Goal: Entertainment & Leisure: Browse casually

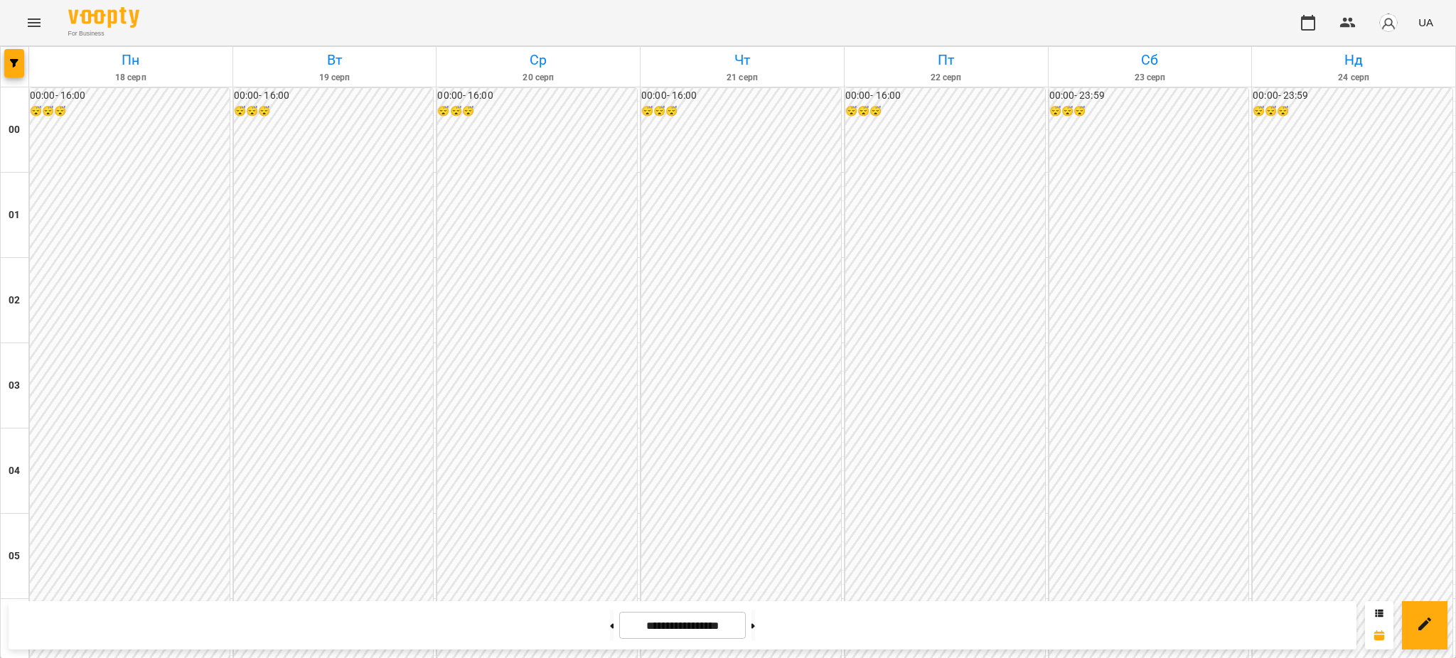
scroll to position [1350, 0]
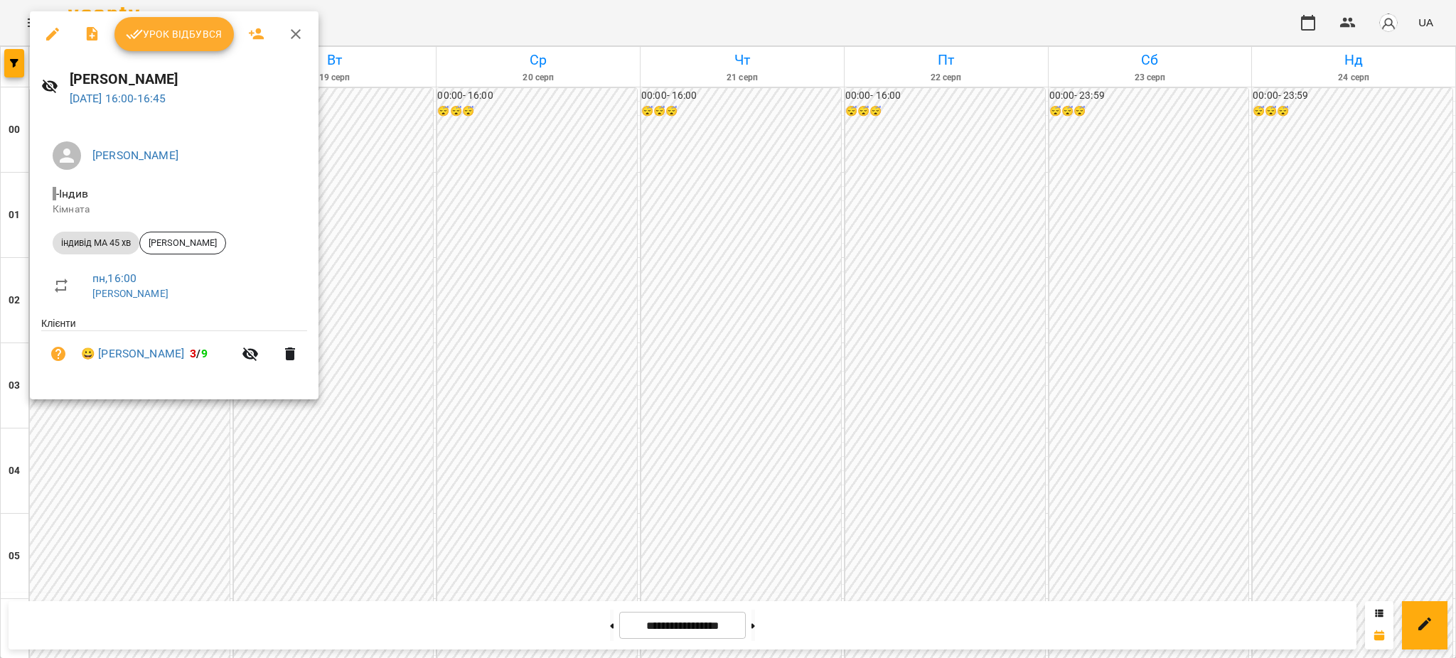
click at [183, 32] on span "Урок відбувся" at bounding box center [174, 34] width 97 height 17
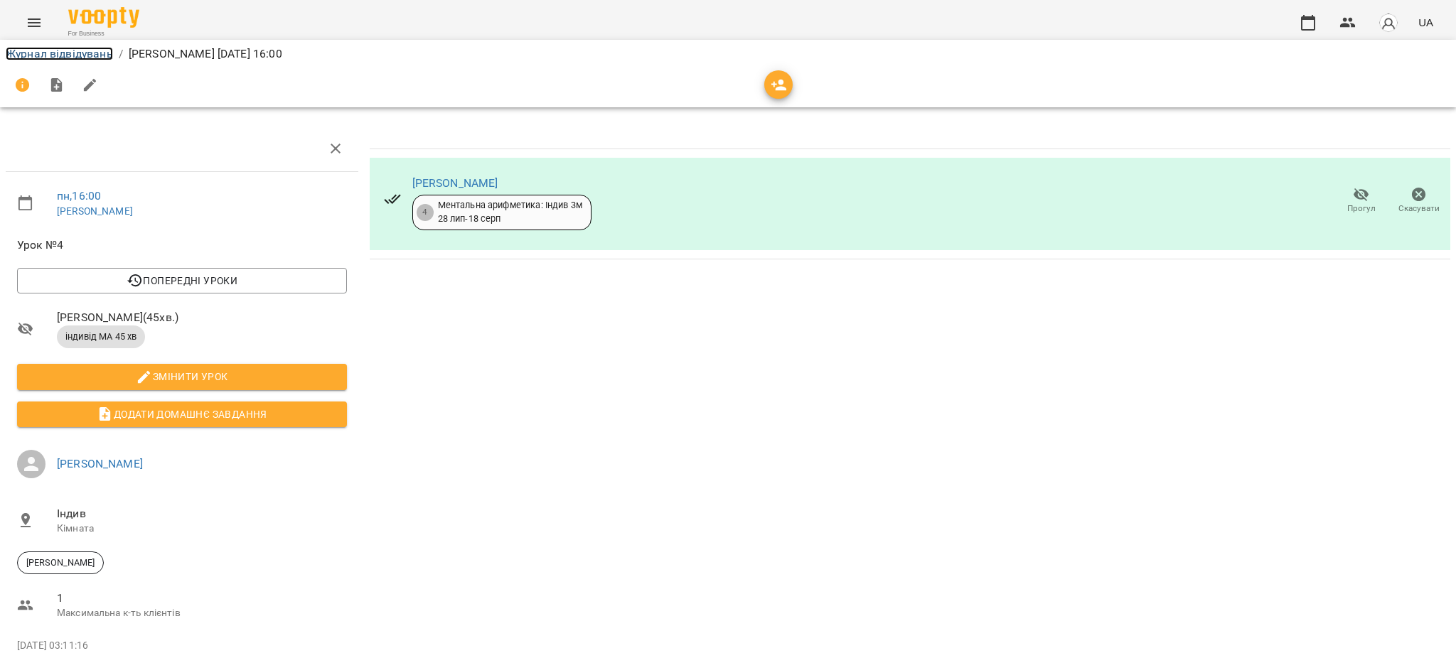
click at [66, 55] on link "Журнал відвідувань" at bounding box center [59, 54] width 107 height 14
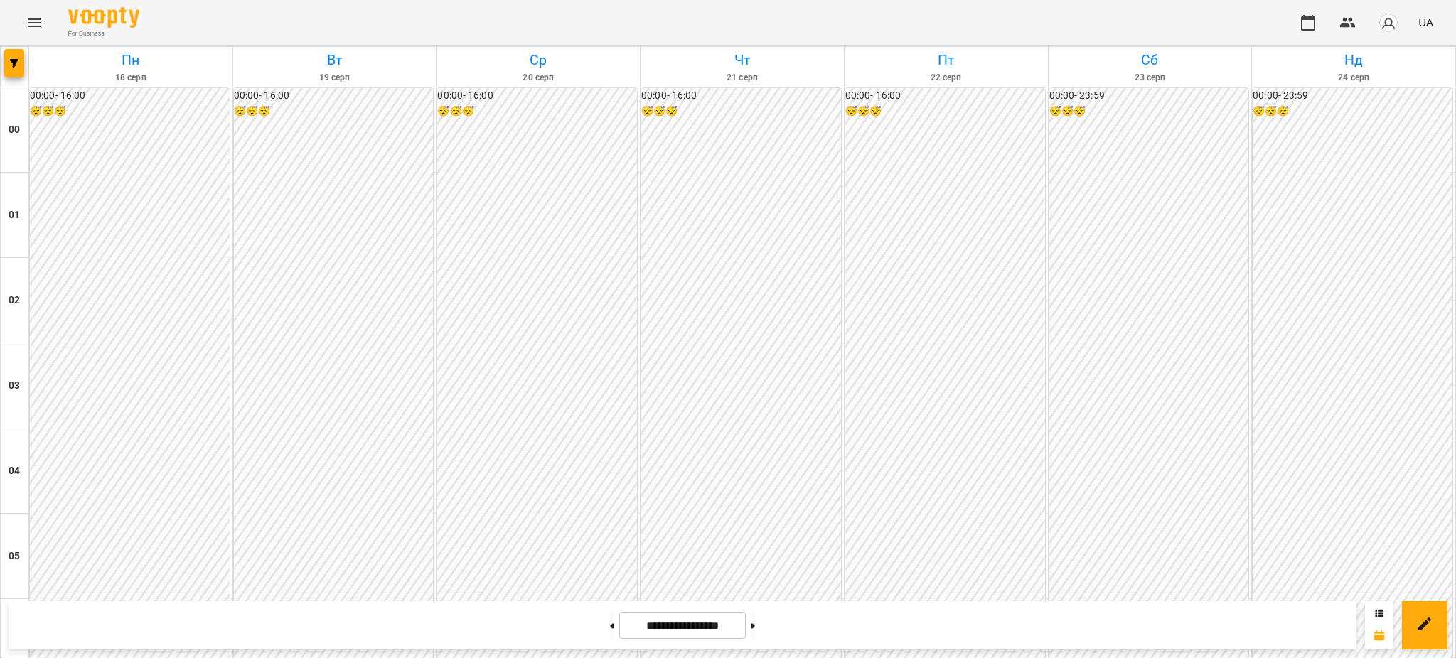
scroll to position [1256, 0]
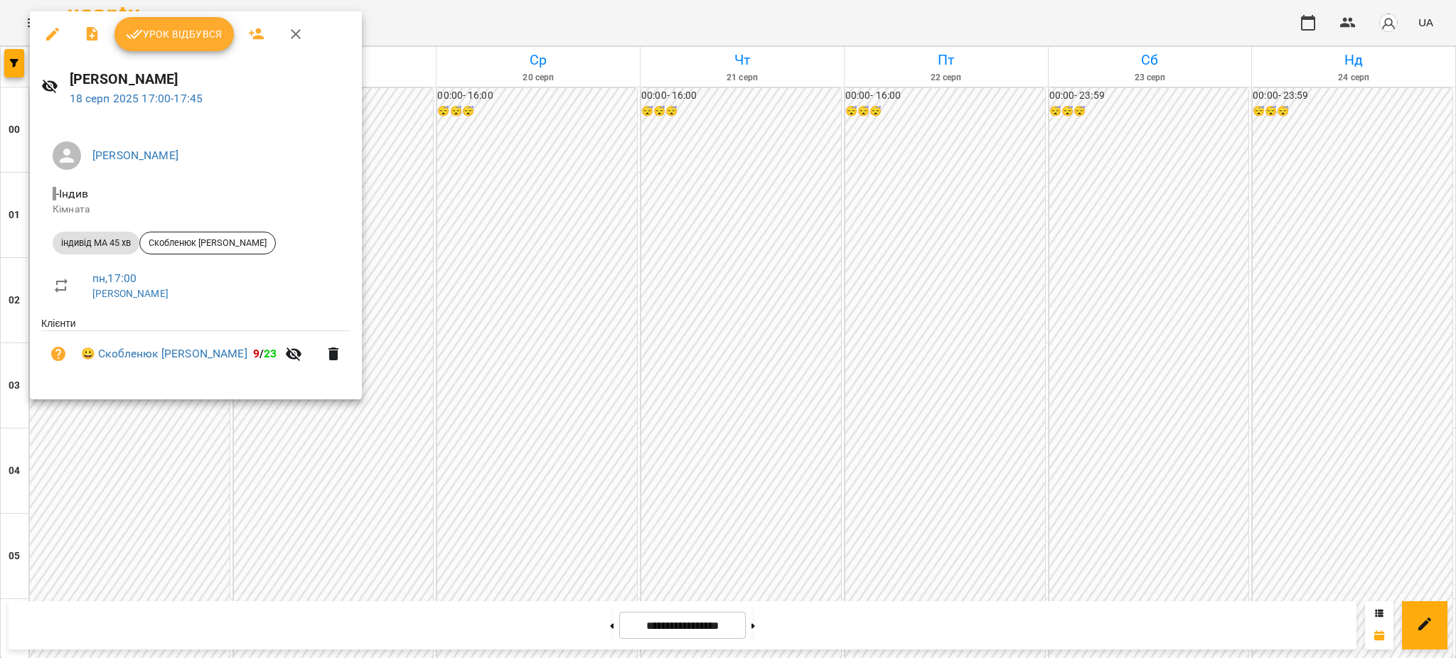
click at [196, 36] on span "Урок відбувся" at bounding box center [174, 34] width 97 height 17
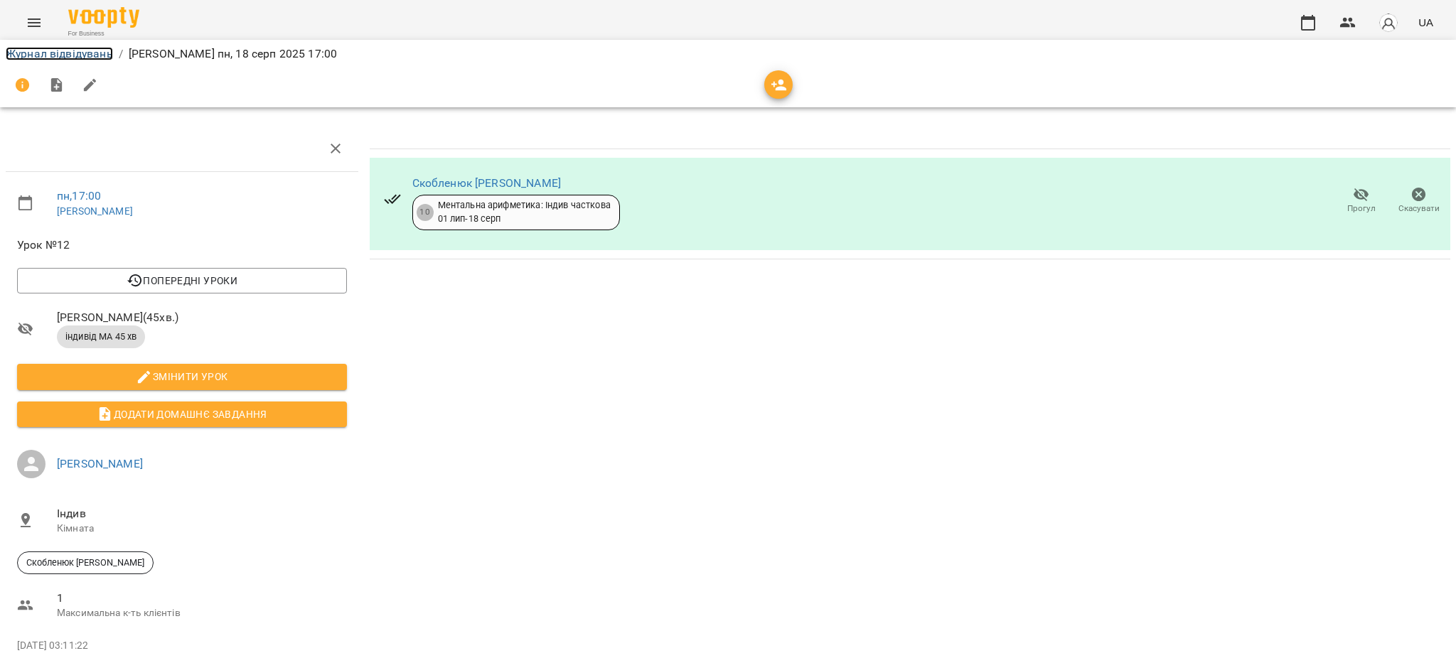
click at [55, 50] on link "Журнал відвідувань" at bounding box center [59, 54] width 107 height 14
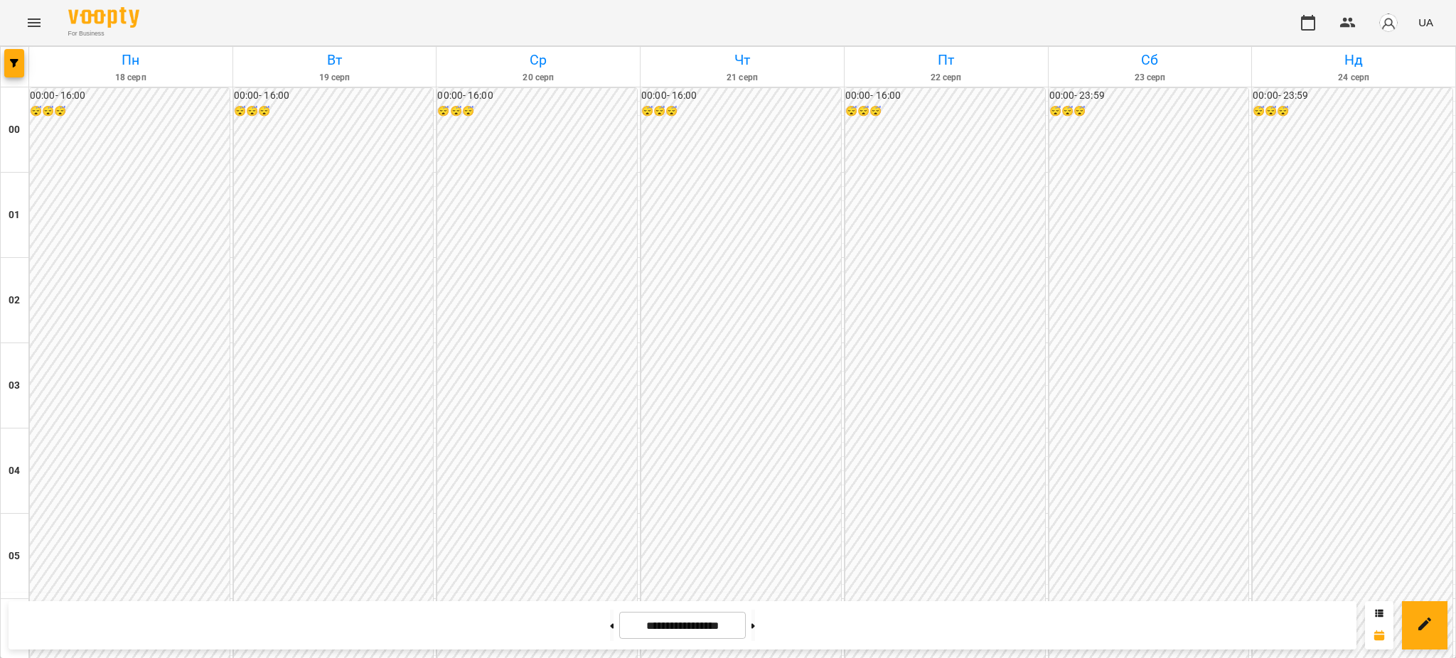
scroll to position [1232, 0]
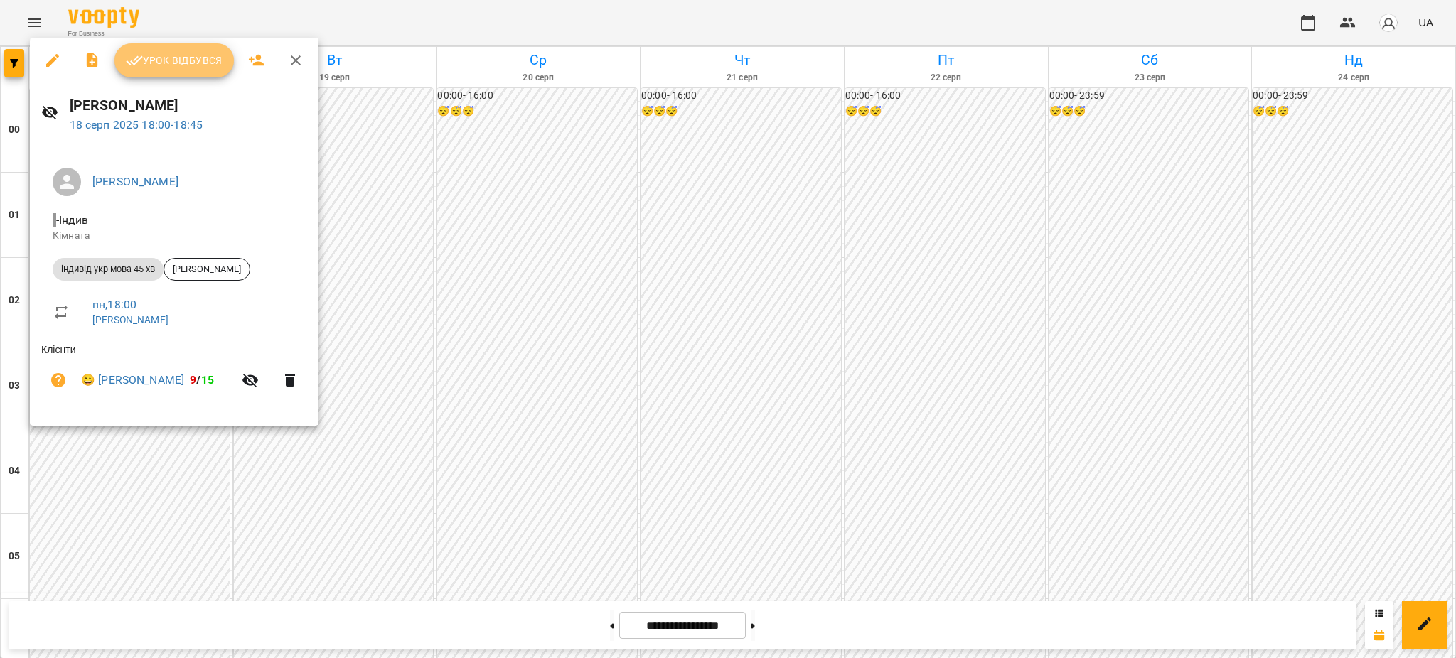
click at [177, 52] on span "Урок відбувся" at bounding box center [174, 60] width 97 height 17
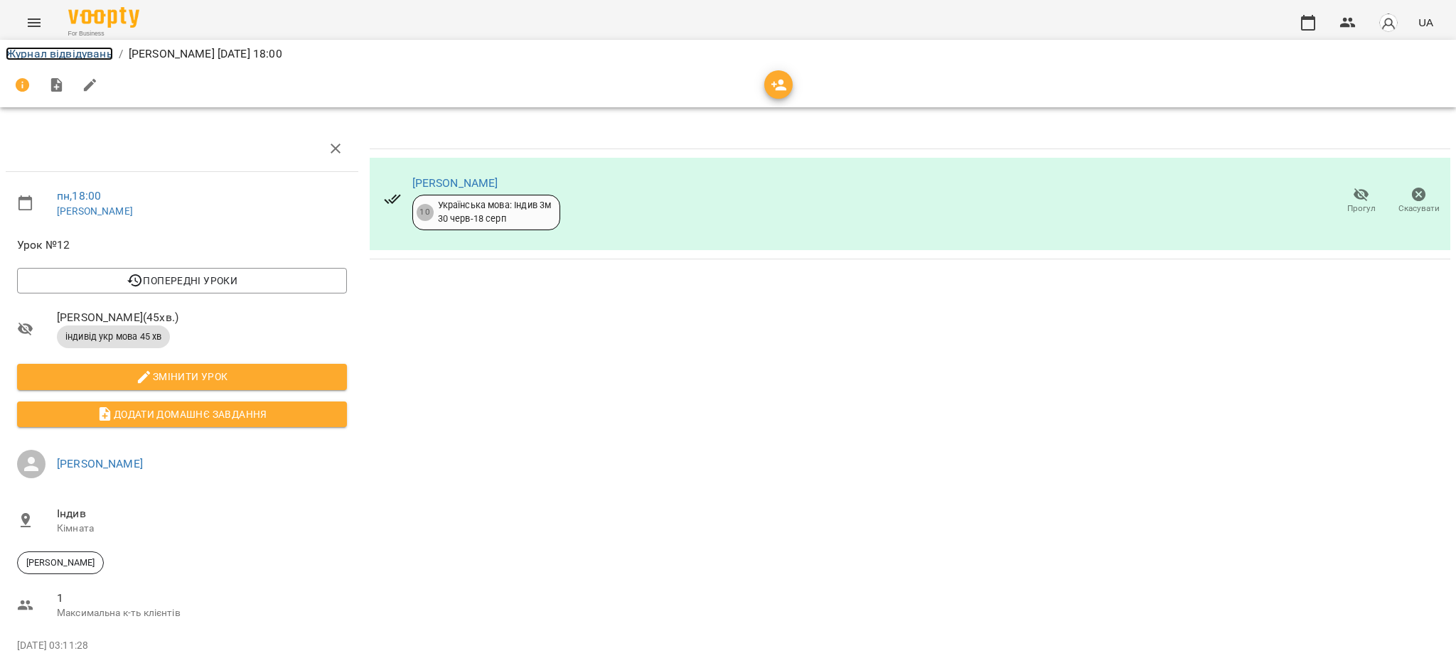
click at [105, 50] on link "Журнал відвідувань" at bounding box center [59, 54] width 107 height 14
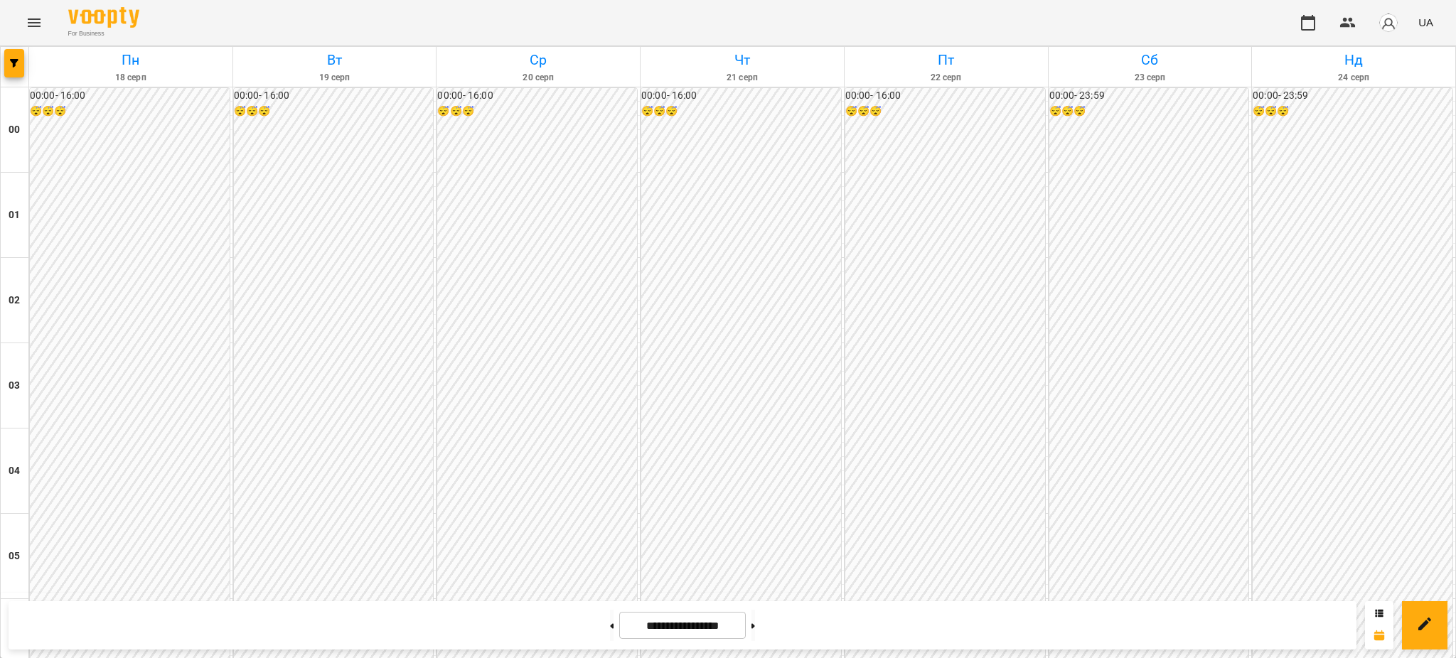
scroll to position [1540, 0]
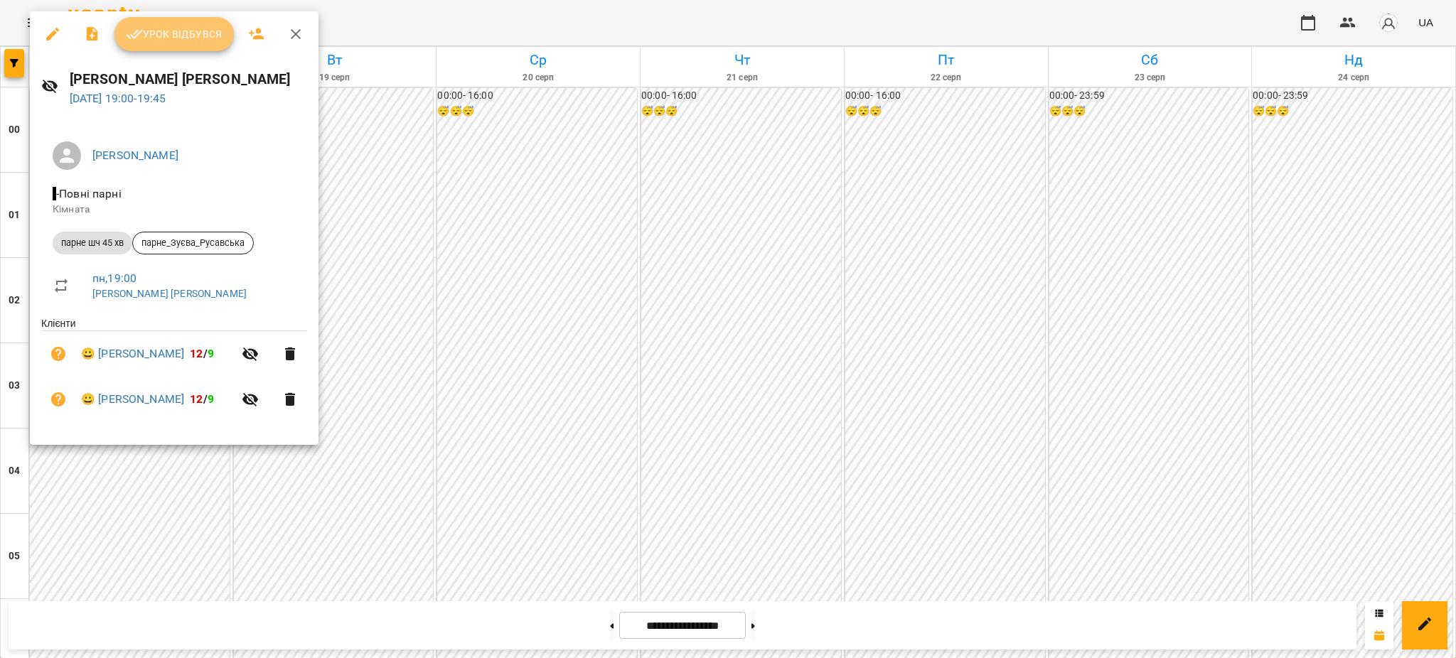
click at [176, 28] on span "Урок відбувся" at bounding box center [174, 34] width 97 height 17
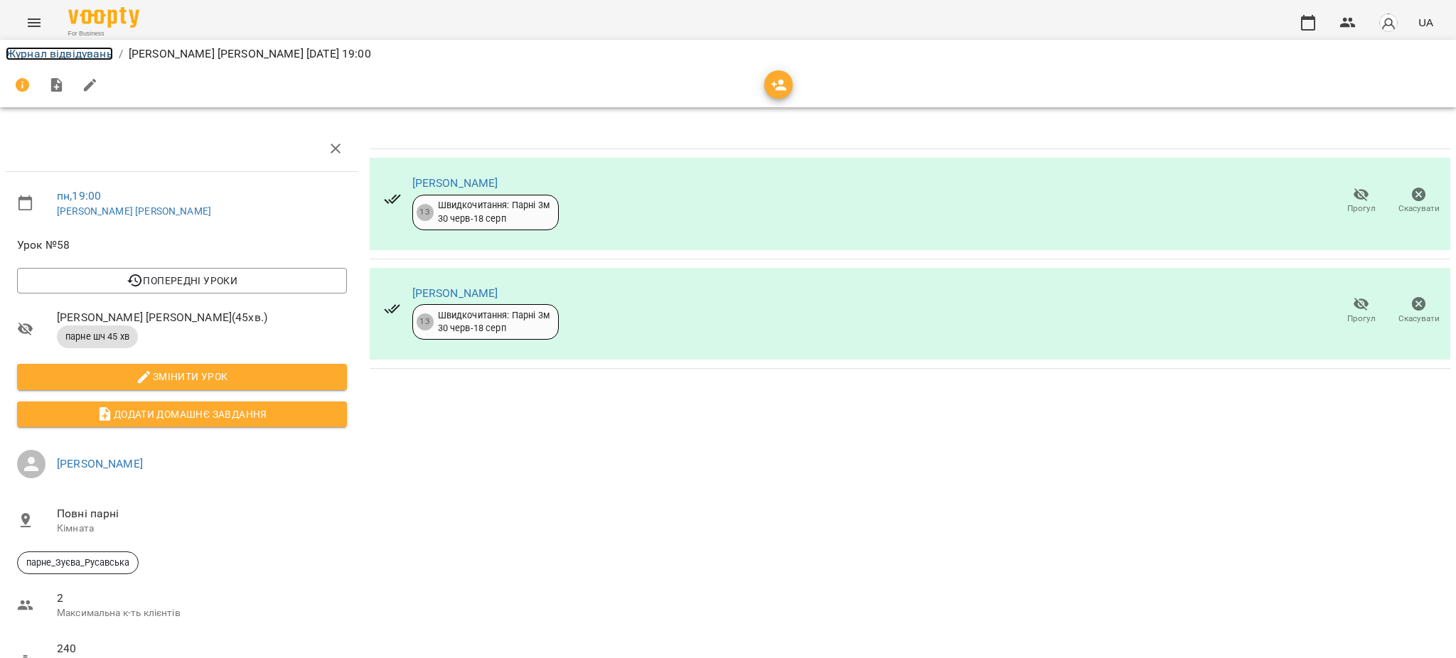
click at [72, 51] on link "Журнал відвідувань" at bounding box center [59, 54] width 107 height 14
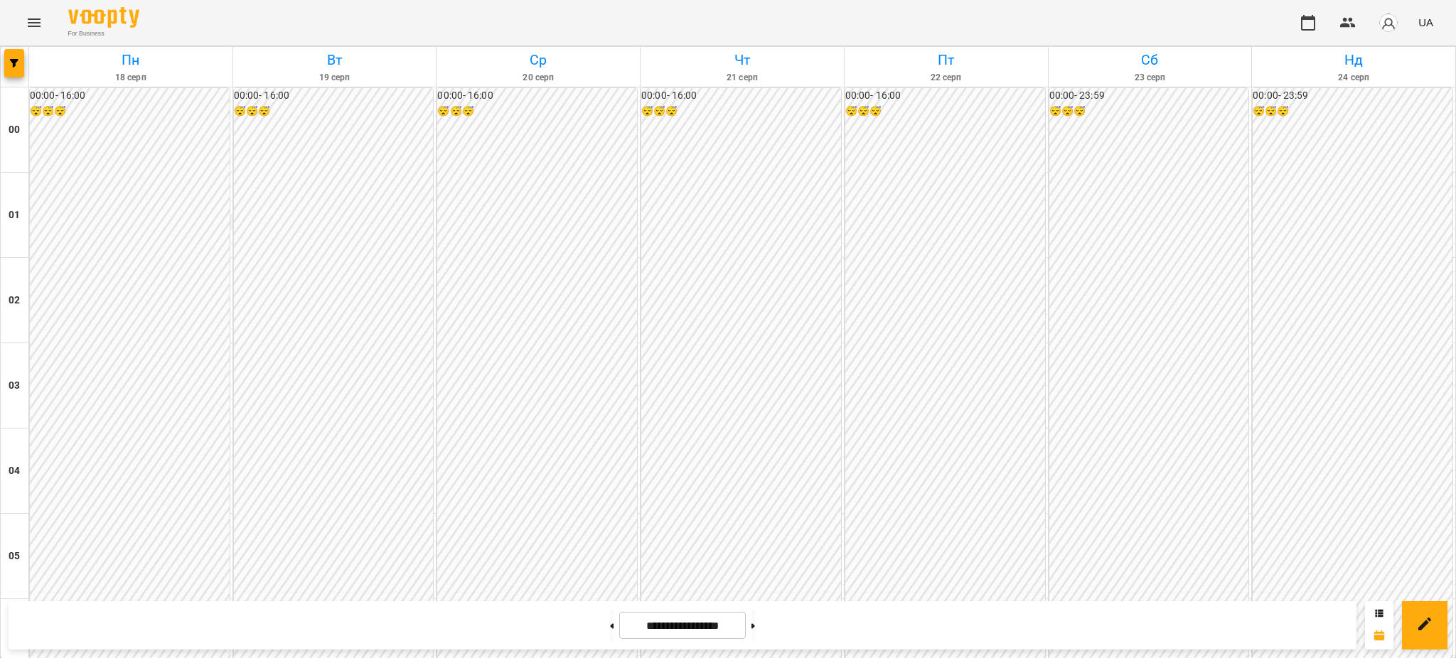
scroll to position [1540, 0]
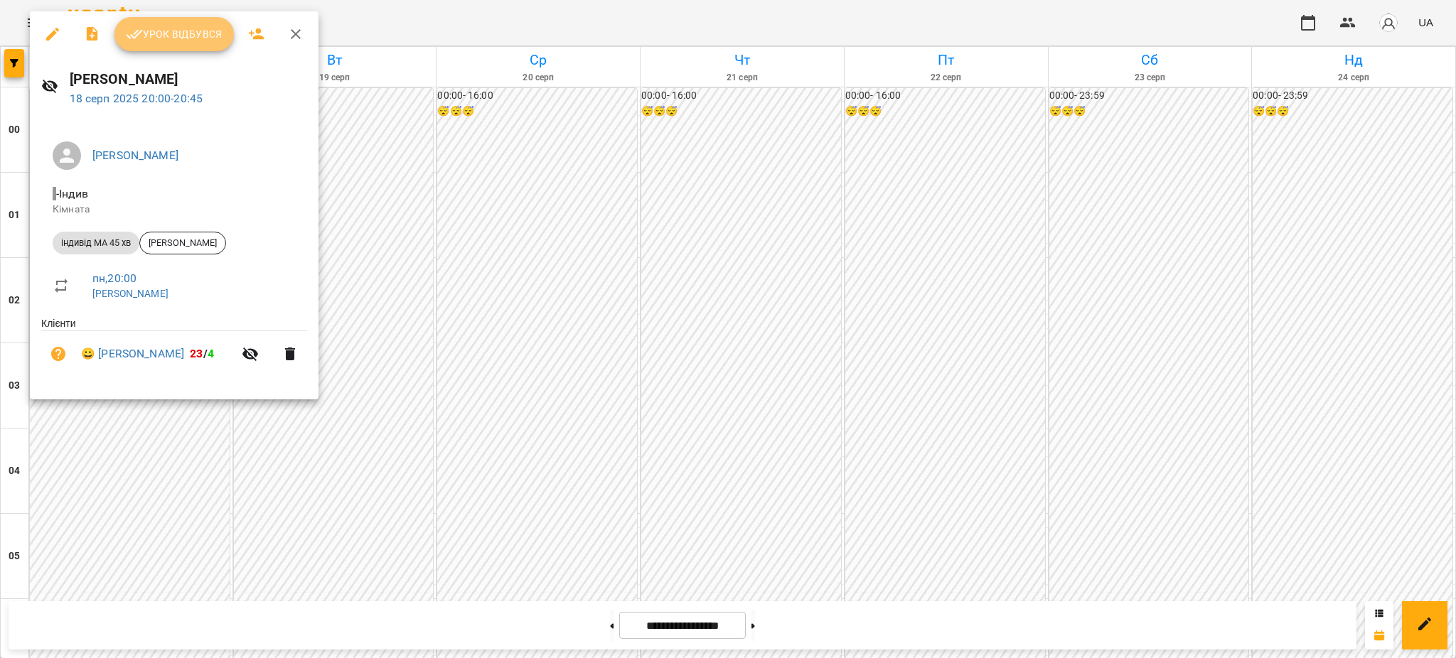
click at [184, 30] on span "Урок відбувся" at bounding box center [174, 34] width 97 height 17
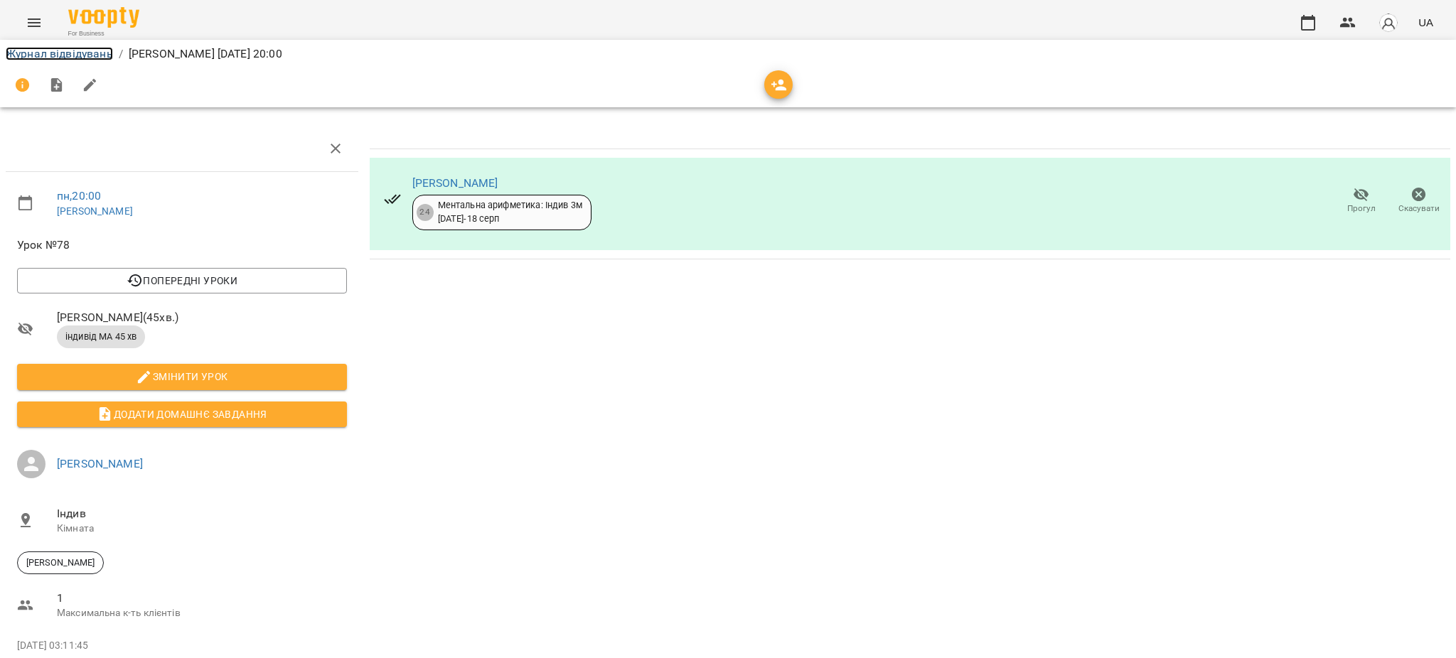
click at [68, 50] on link "Журнал відвідувань" at bounding box center [59, 54] width 107 height 14
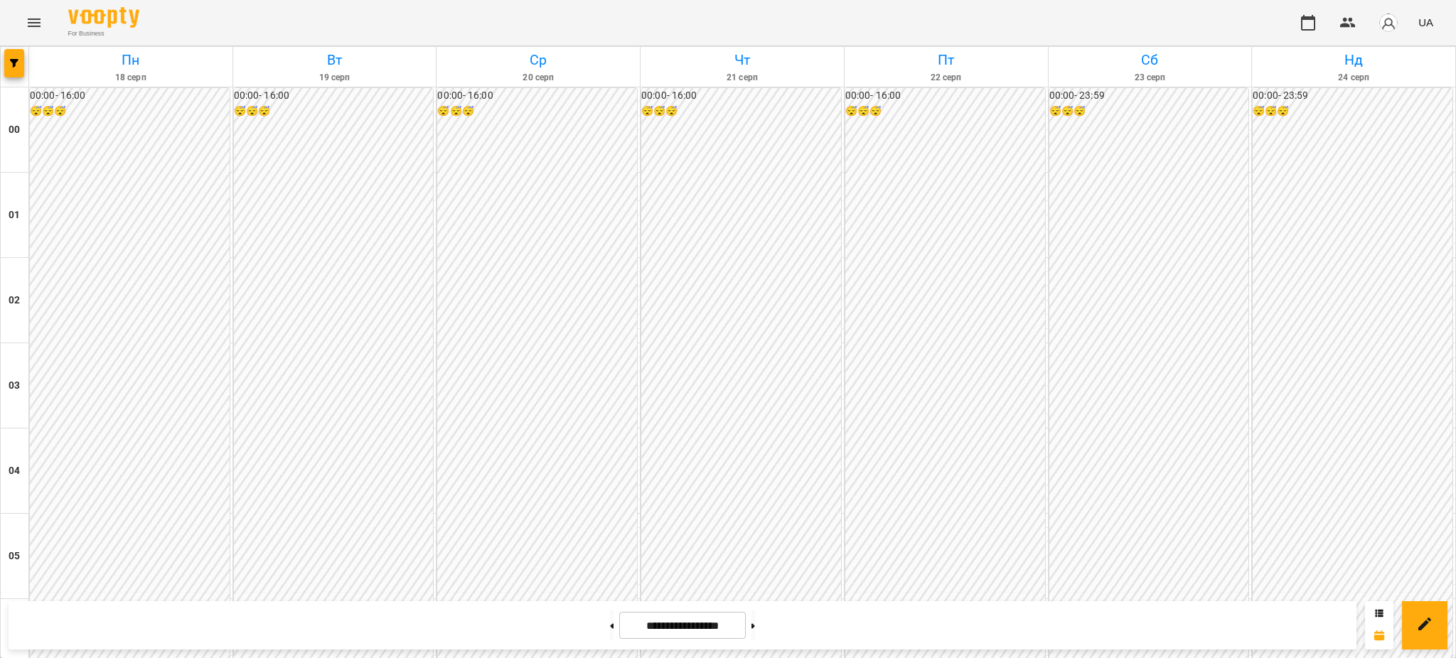
scroll to position [1327, 0]
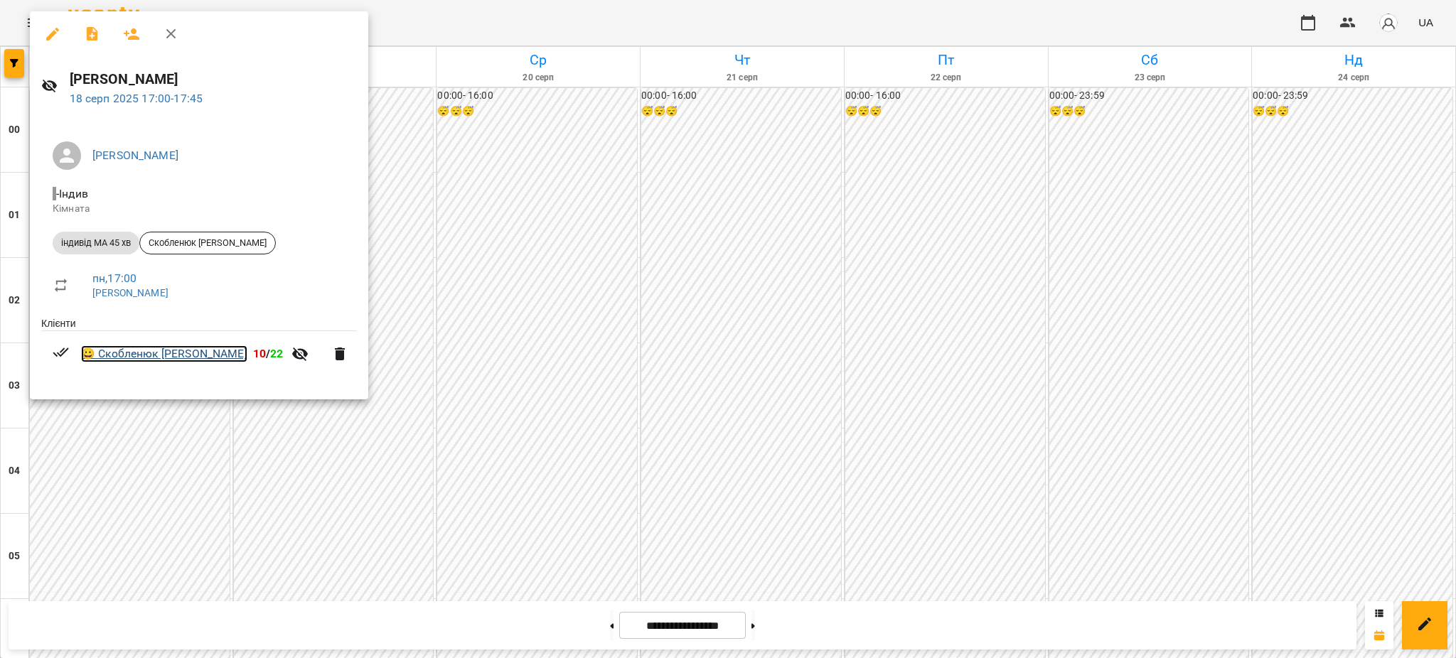
click at [169, 361] on link "😀 Скобленюк Анна-Марія" at bounding box center [164, 354] width 166 height 17
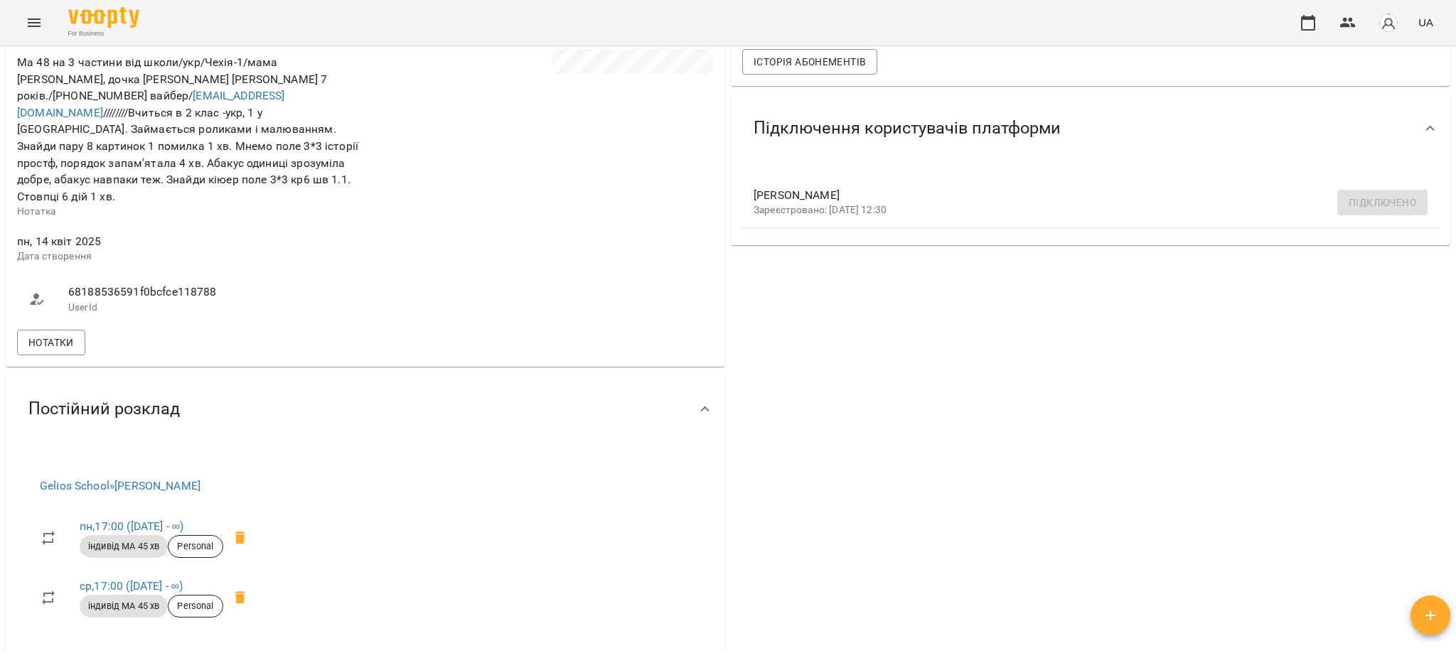
scroll to position [379, 0]
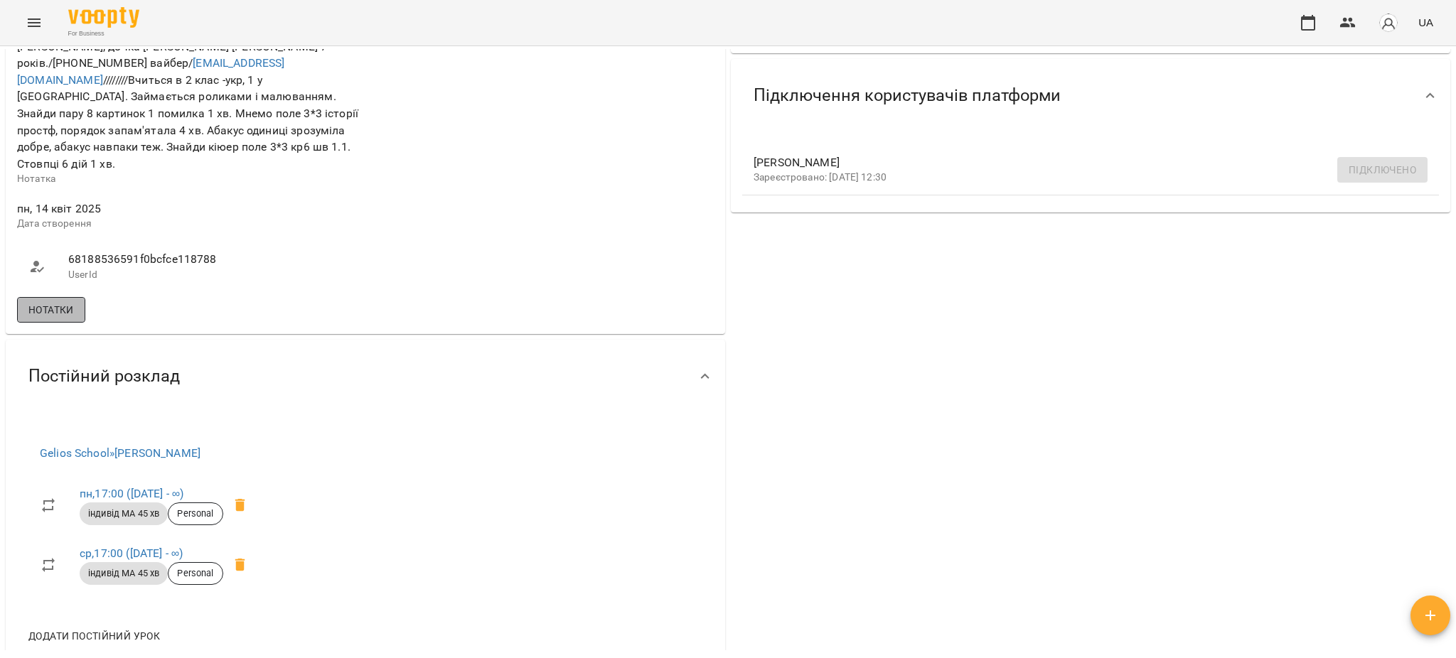
click at [53, 301] on span "Нотатки" at bounding box center [51, 309] width 46 height 17
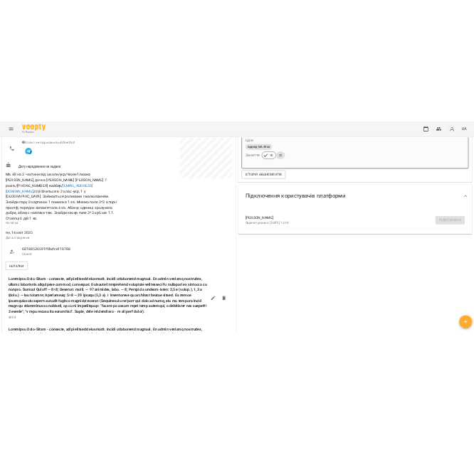
scroll to position [0, 0]
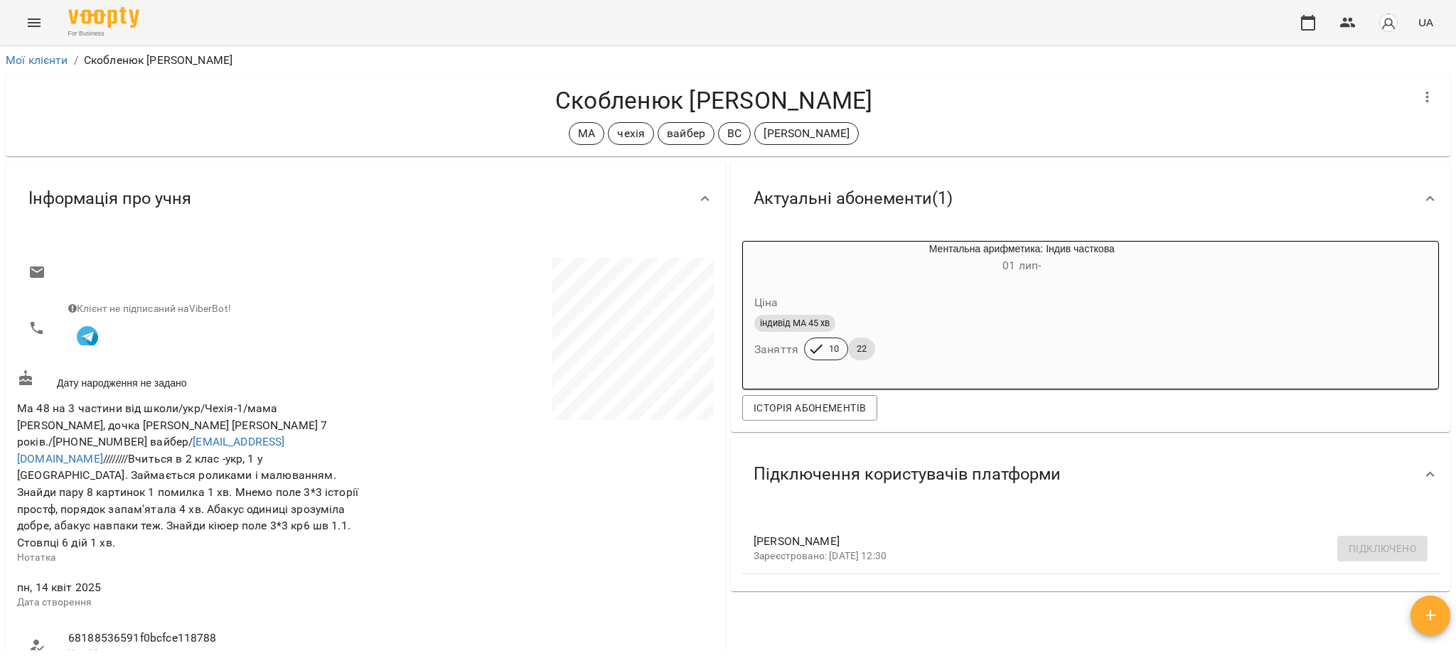
click at [38, 24] on icon "Menu" at bounding box center [34, 22] width 17 height 17
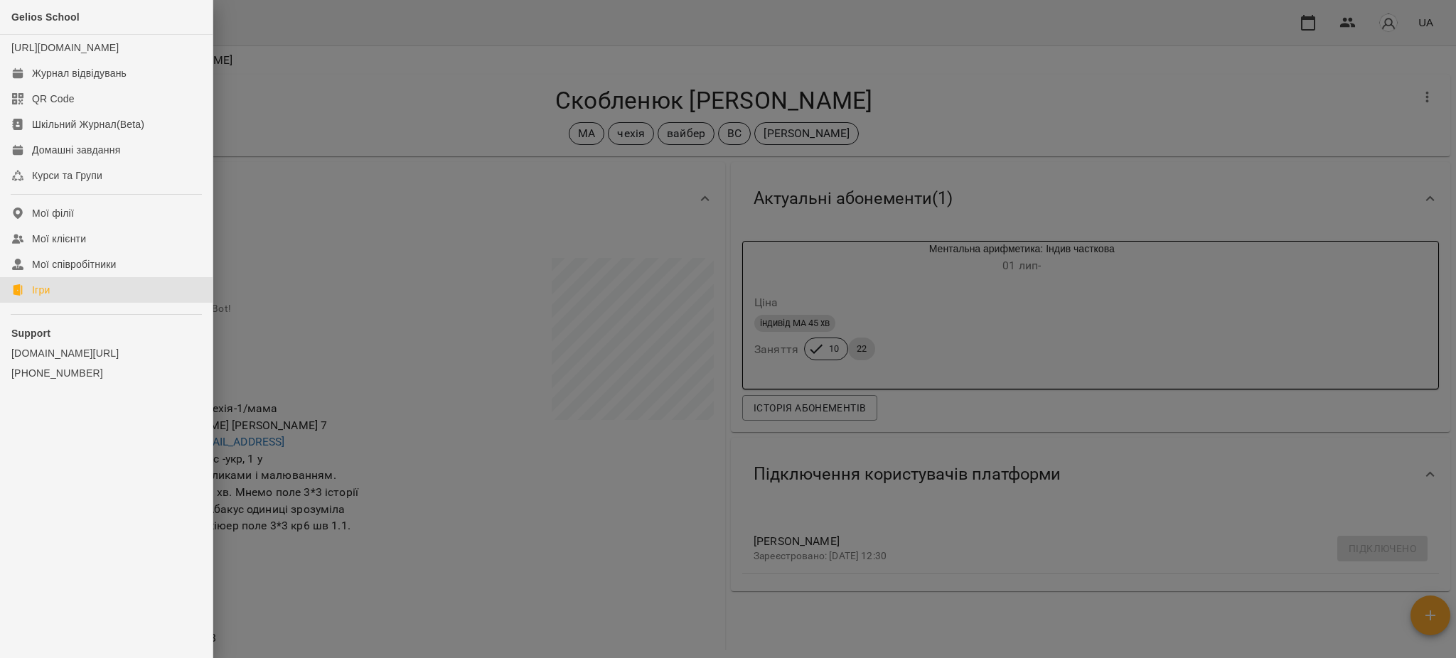
click at [58, 303] on link "Ігри" at bounding box center [106, 290] width 213 height 26
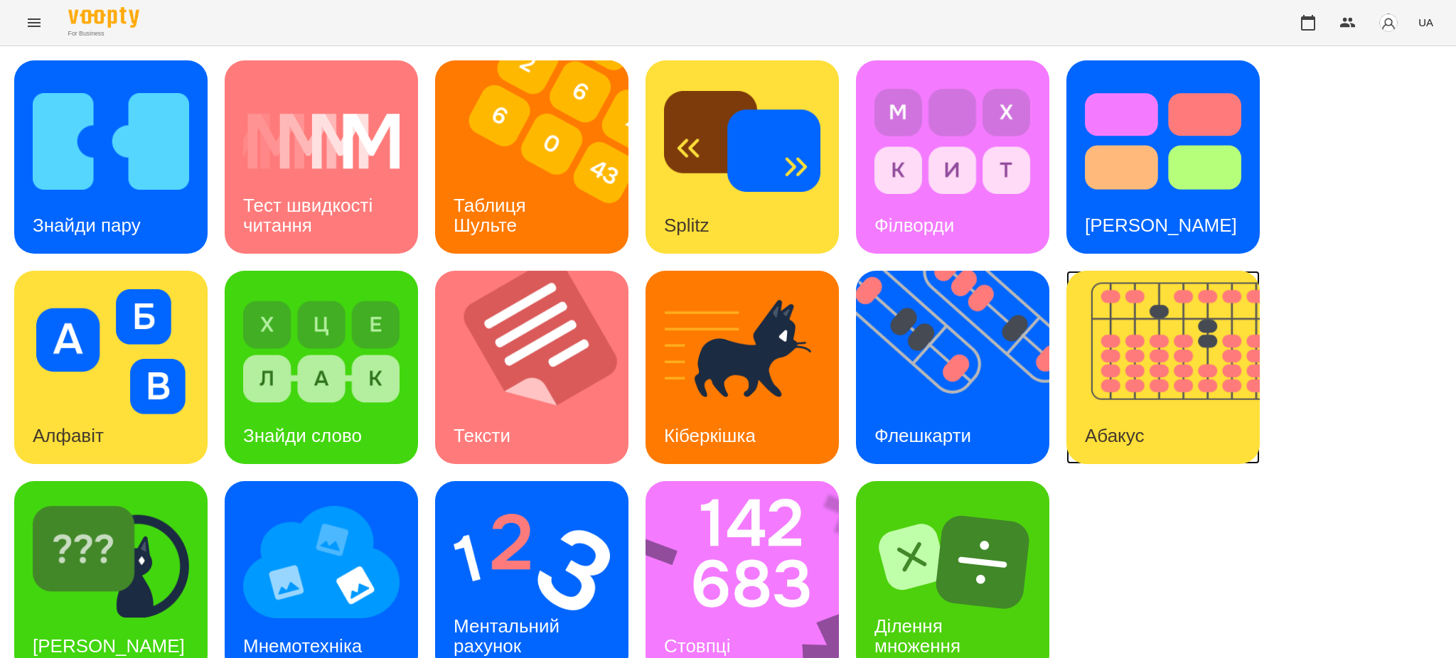
click at [1138, 324] on img at bounding box center [1172, 367] width 211 height 193
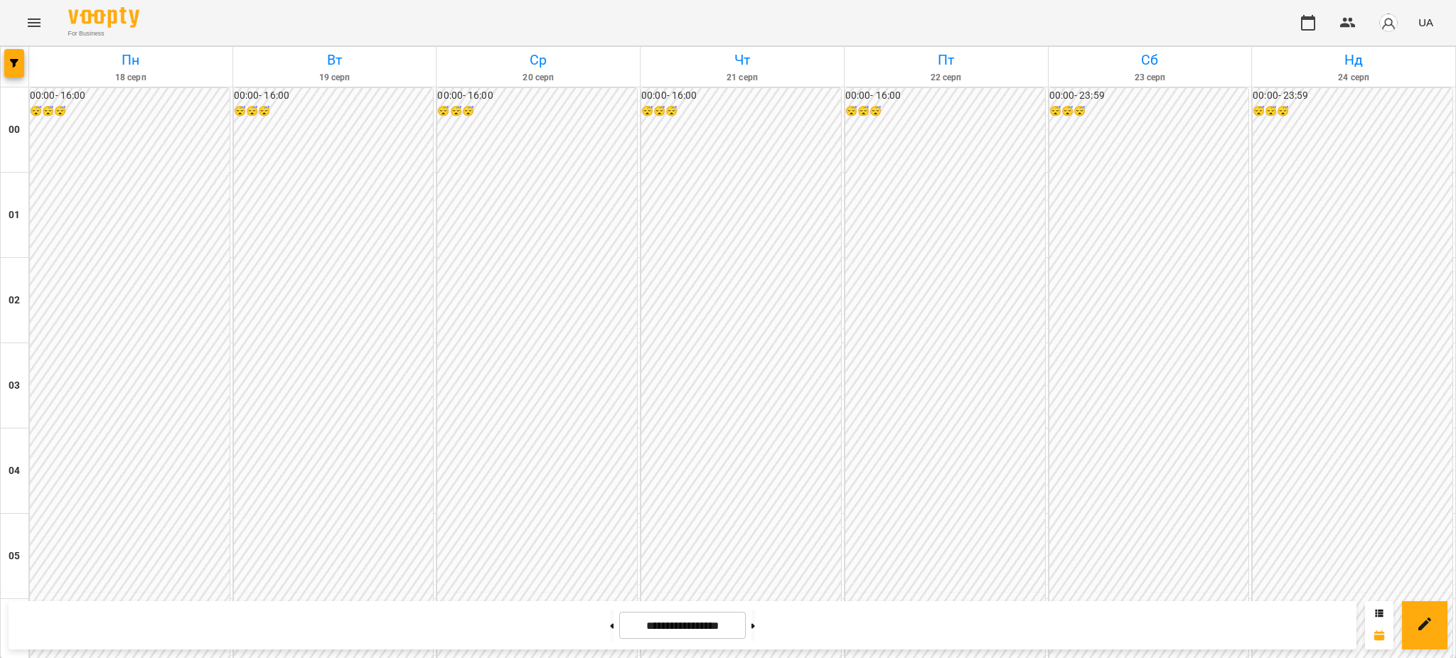
scroll to position [1327, 0]
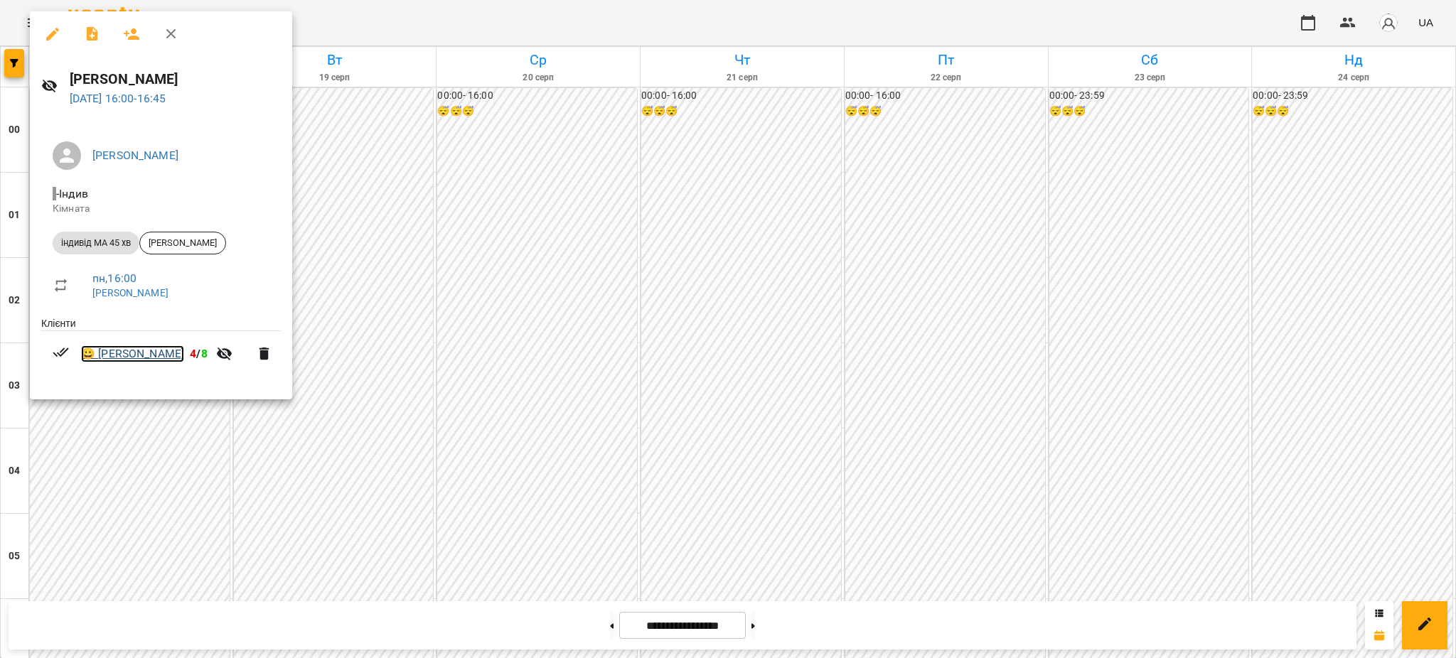
click at [146, 356] on link "😀 Титар Мирон" at bounding box center [132, 354] width 103 height 17
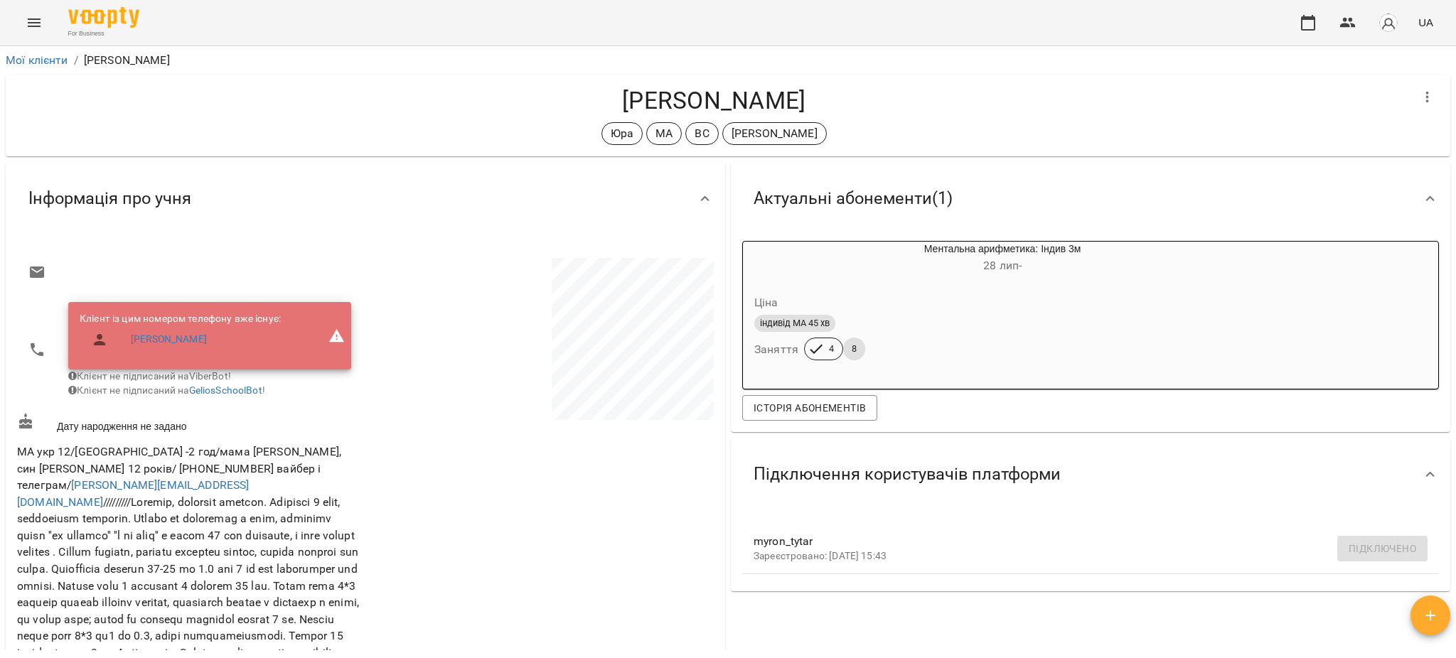
click at [36, 18] on icon "Menu" at bounding box center [34, 22] width 13 height 9
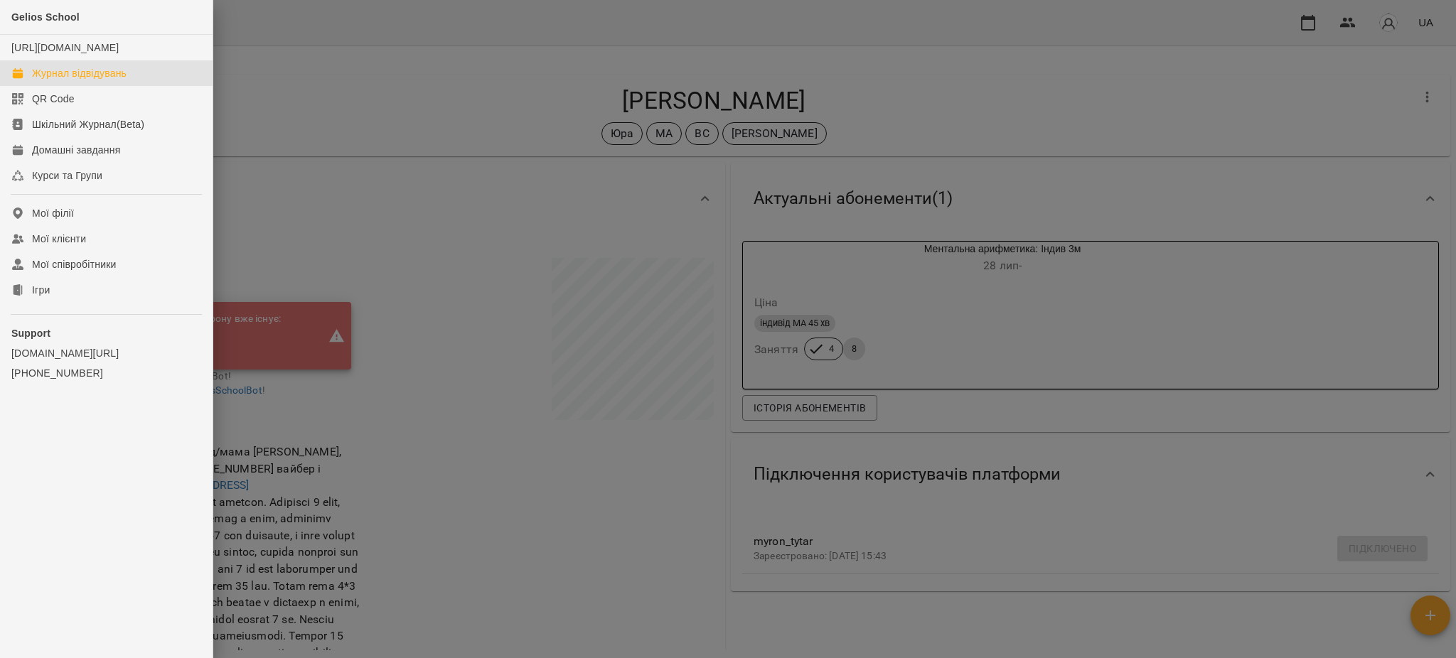
click at [50, 80] on div "Журнал відвідувань" at bounding box center [79, 73] width 95 height 14
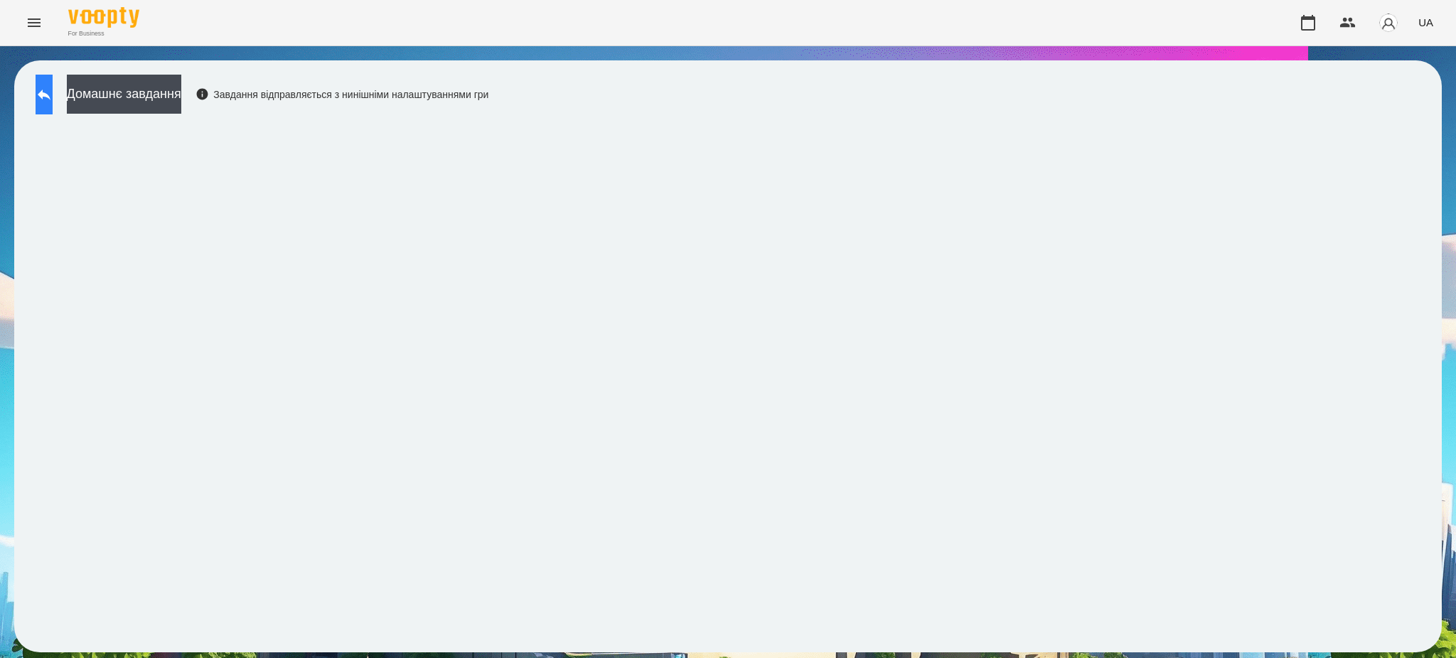
click at [53, 90] on icon at bounding box center [44, 94] width 17 height 17
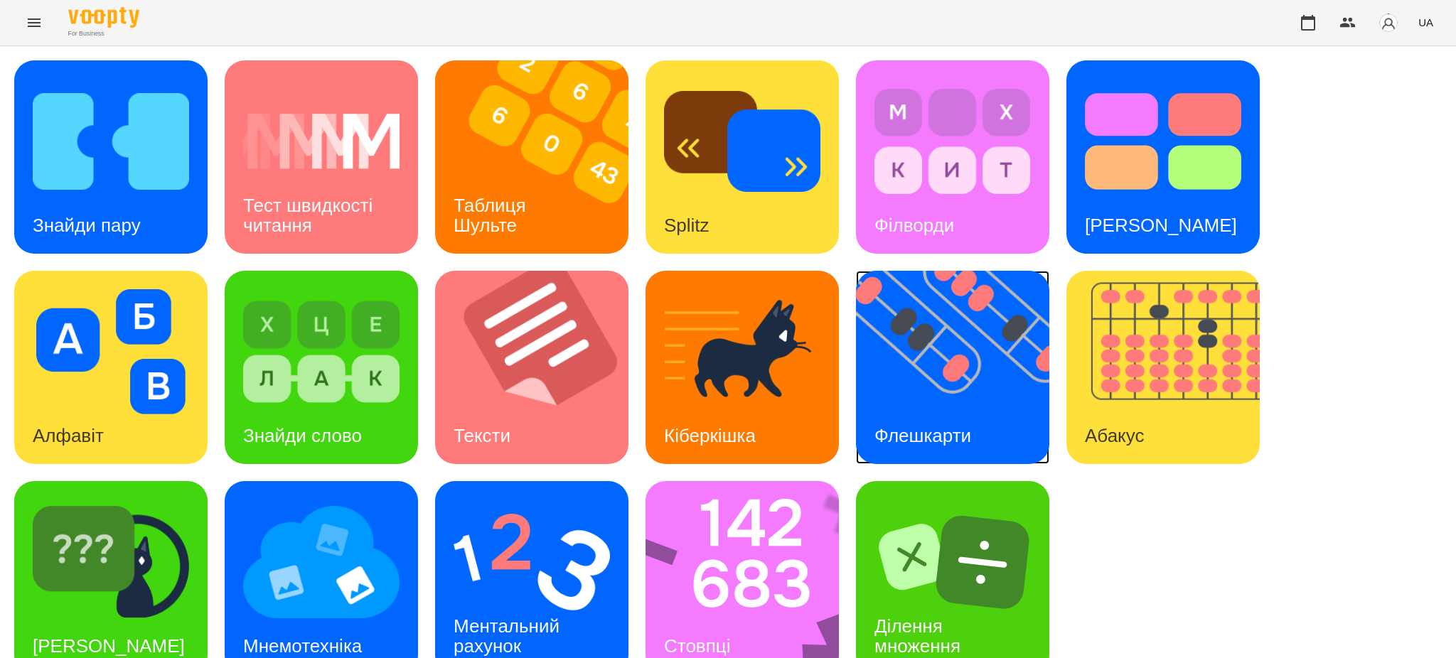
click at [937, 377] on img at bounding box center [961, 367] width 211 height 193
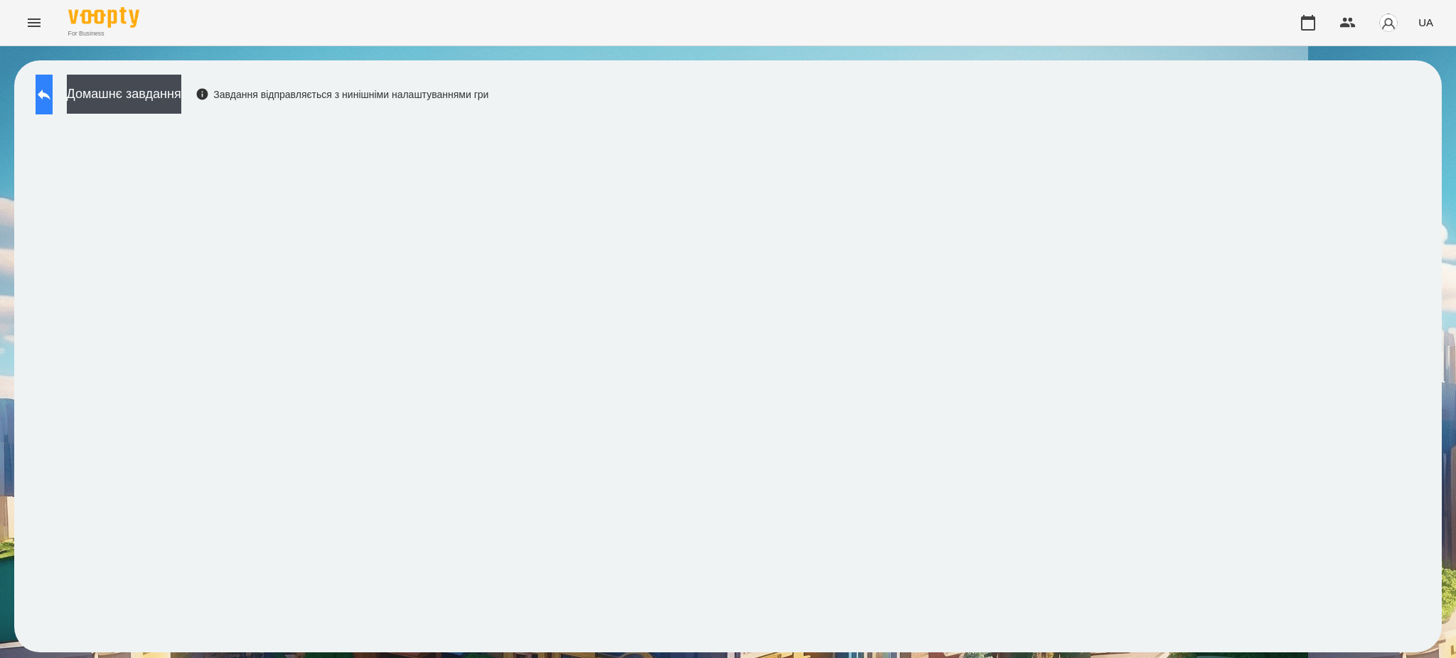
click at [53, 97] on button at bounding box center [44, 95] width 17 height 40
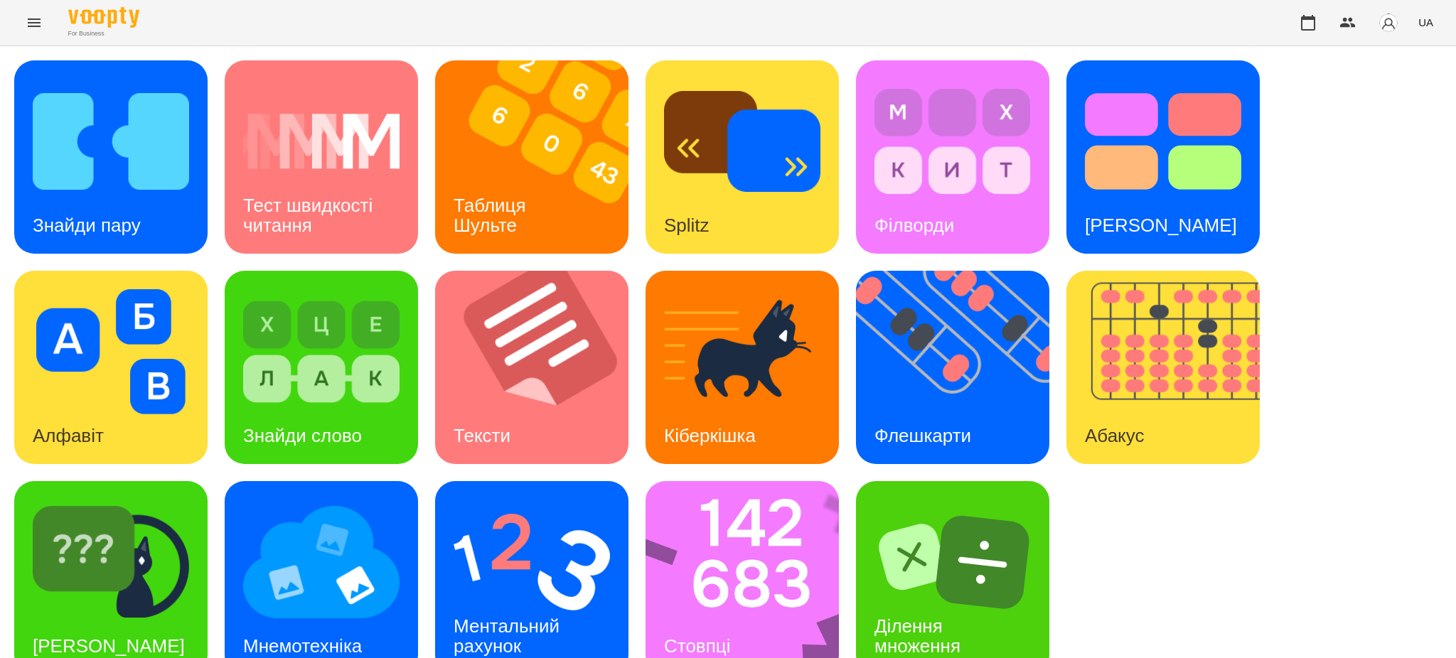
scroll to position [29, 0]
click at [567, 599] on div "Ментальний рахунок" at bounding box center [509, 637] width 148 height 76
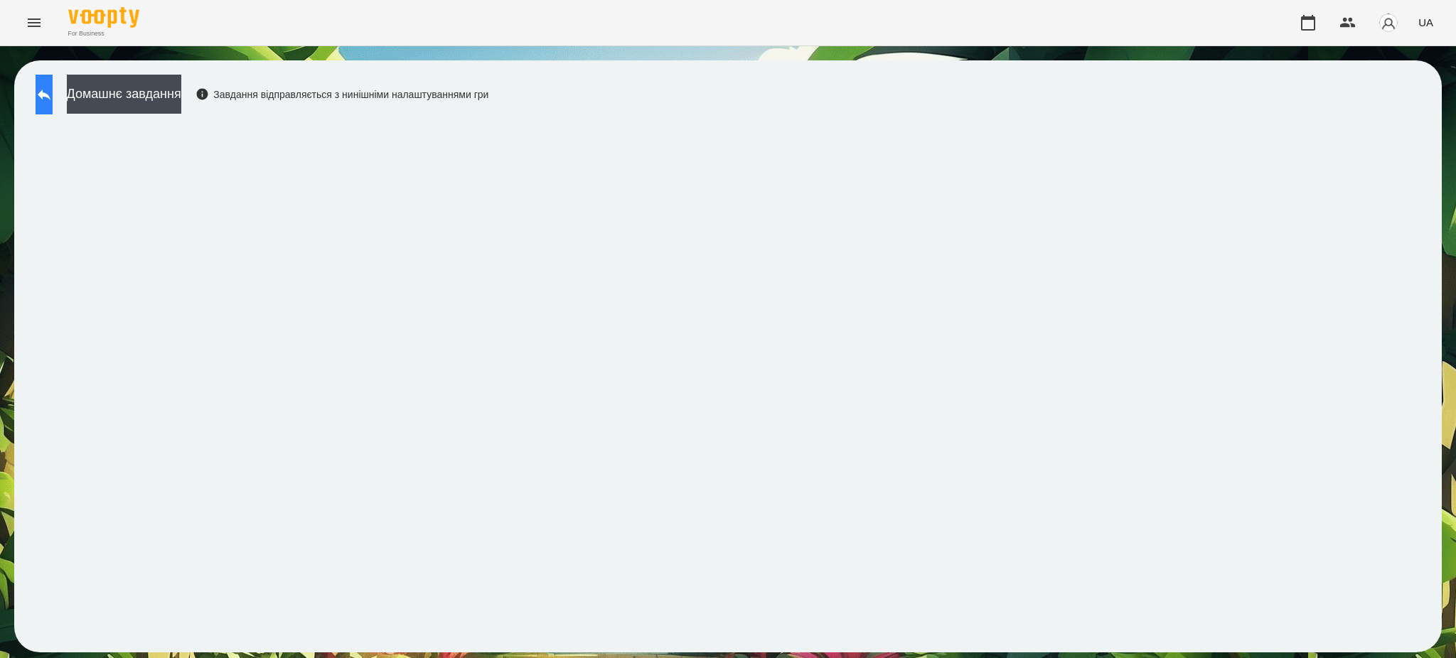
click at [53, 97] on icon at bounding box center [44, 94] width 17 height 17
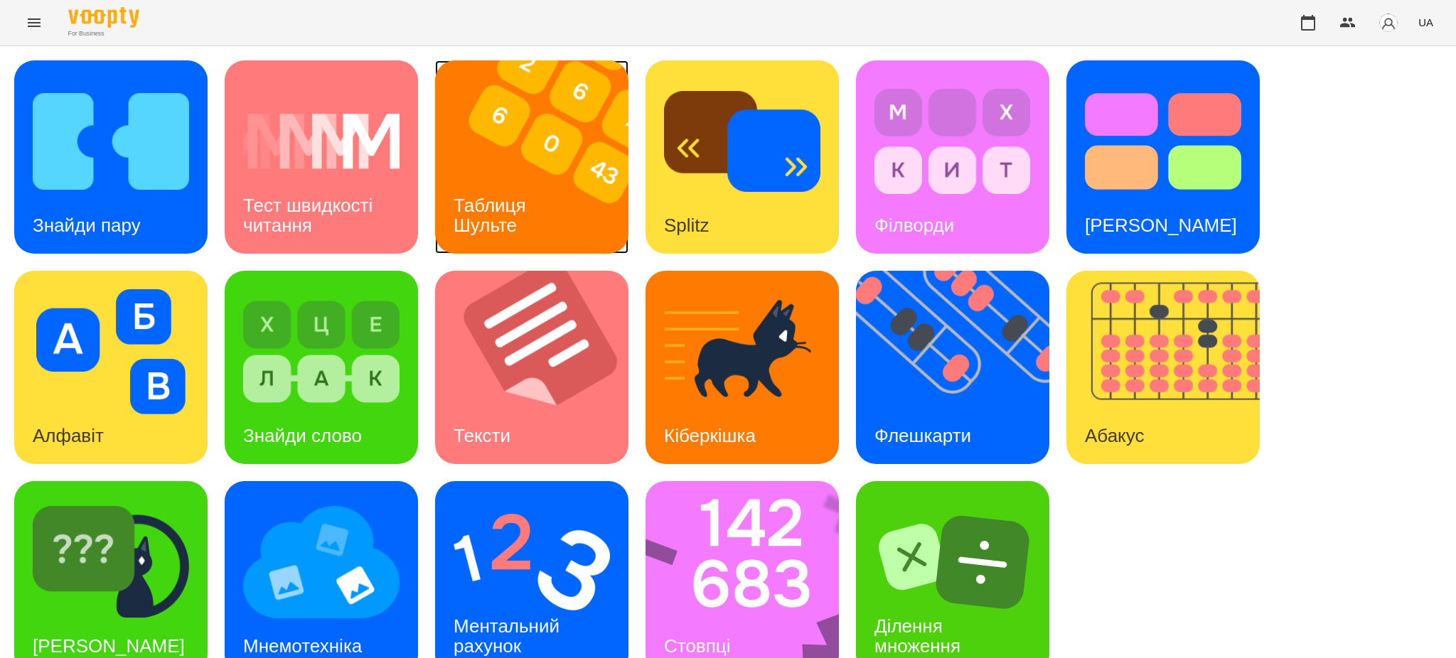
click at [539, 213] on div "Таблиця Шульте" at bounding box center [492, 216] width 114 height 76
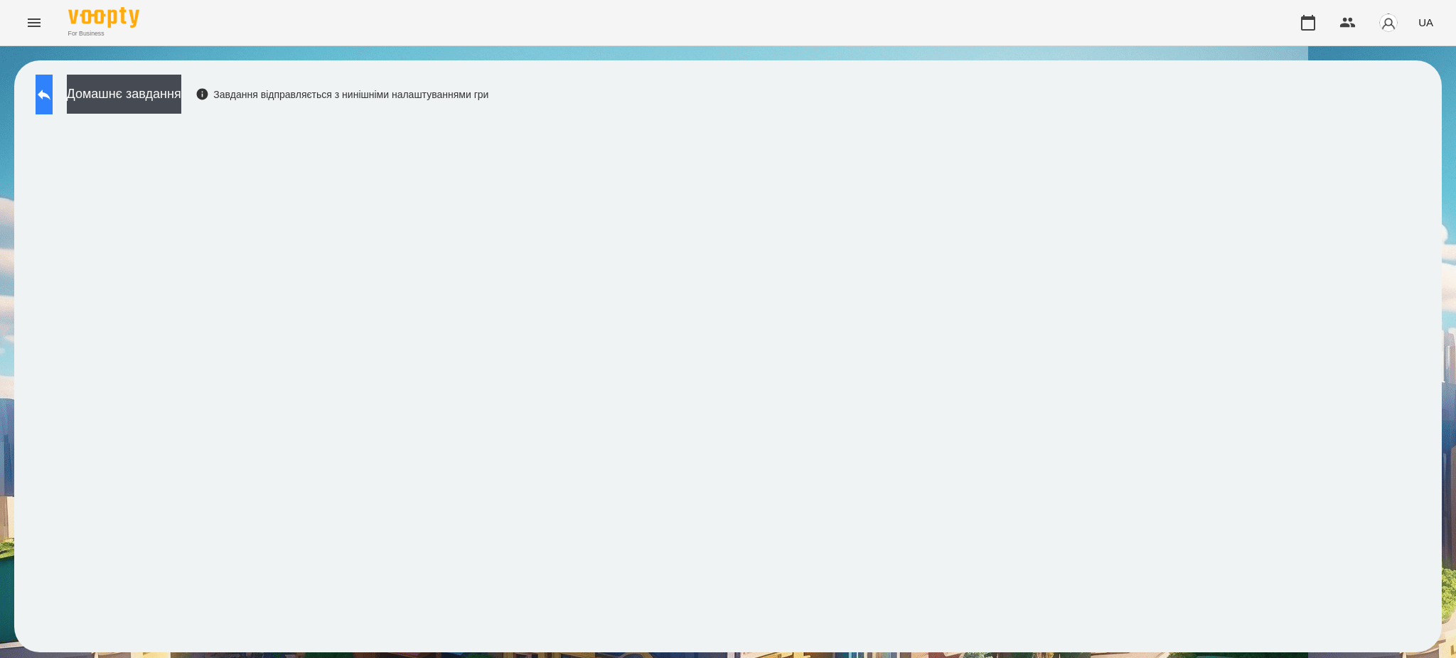
click at [50, 97] on icon at bounding box center [44, 94] width 17 height 17
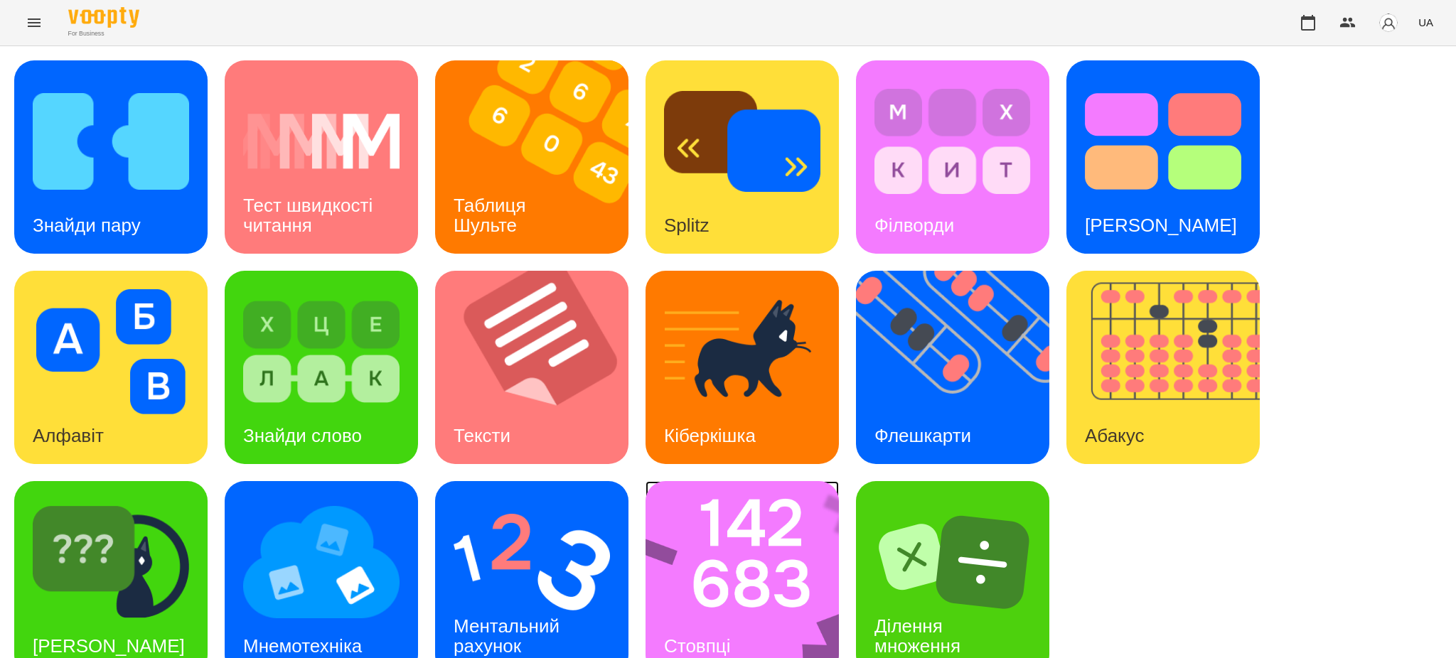
click at [692, 584] on img at bounding box center [752, 577] width 212 height 193
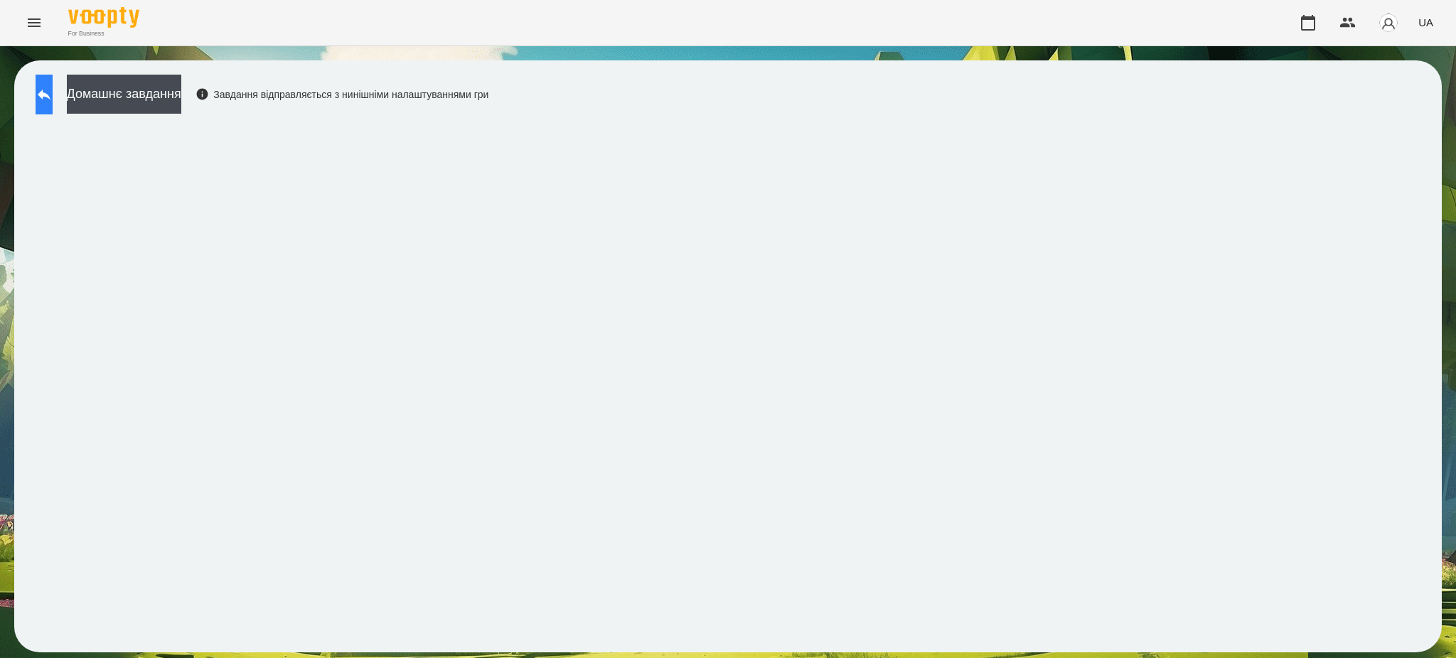
click at [50, 95] on icon at bounding box center [44, 94] width 17 height 17
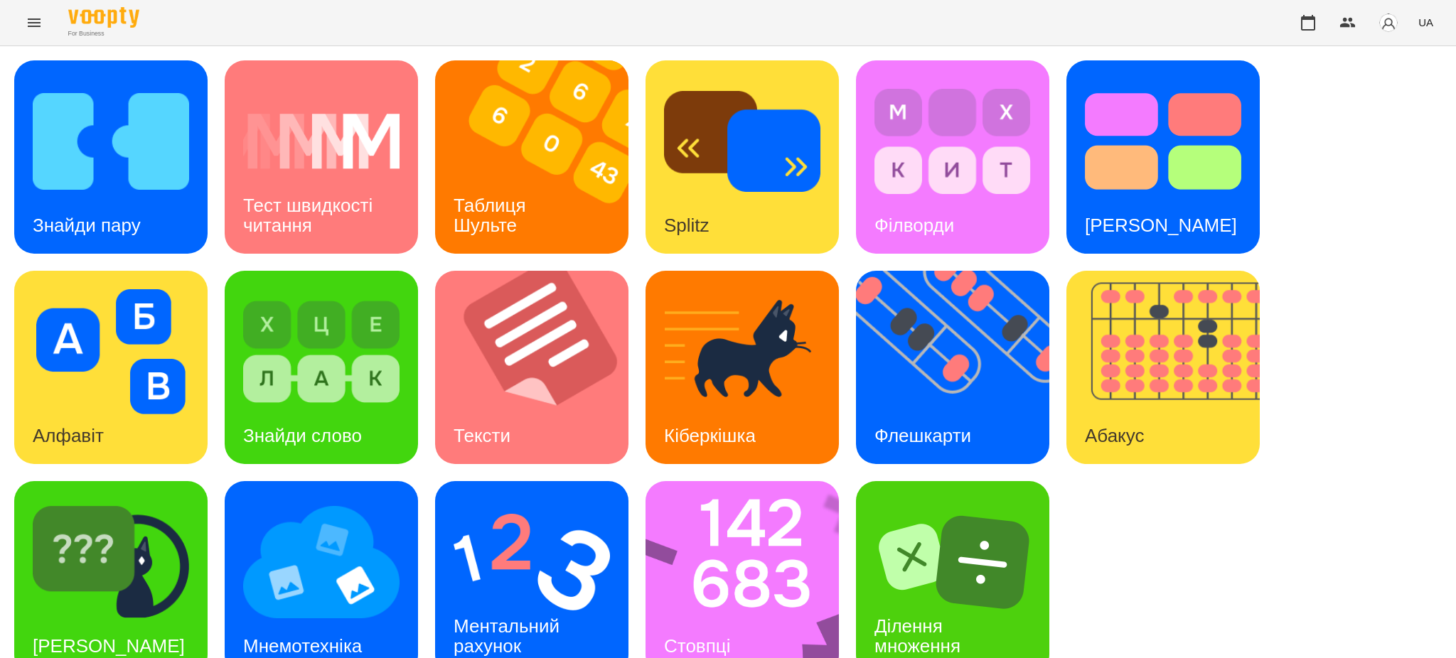
scroll to position [29, 0]
click at [532, 552] on img at bounding box center [532, 562] width 156 height 125
click at [469, 205] on h3 "Таблиця Шульте" at bounding box center [493, 215] width 78 height 41
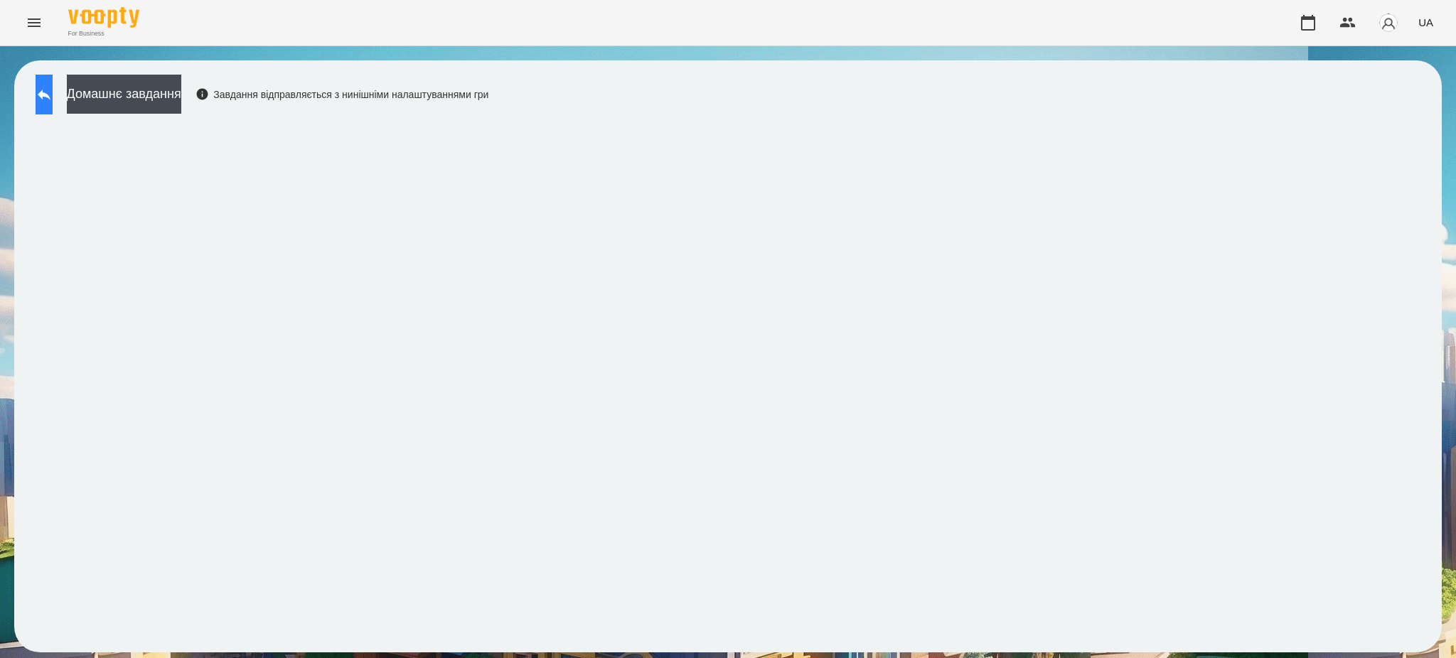
click at [53, 94] on icon at bounding box center [44, 94] width 17 height 17
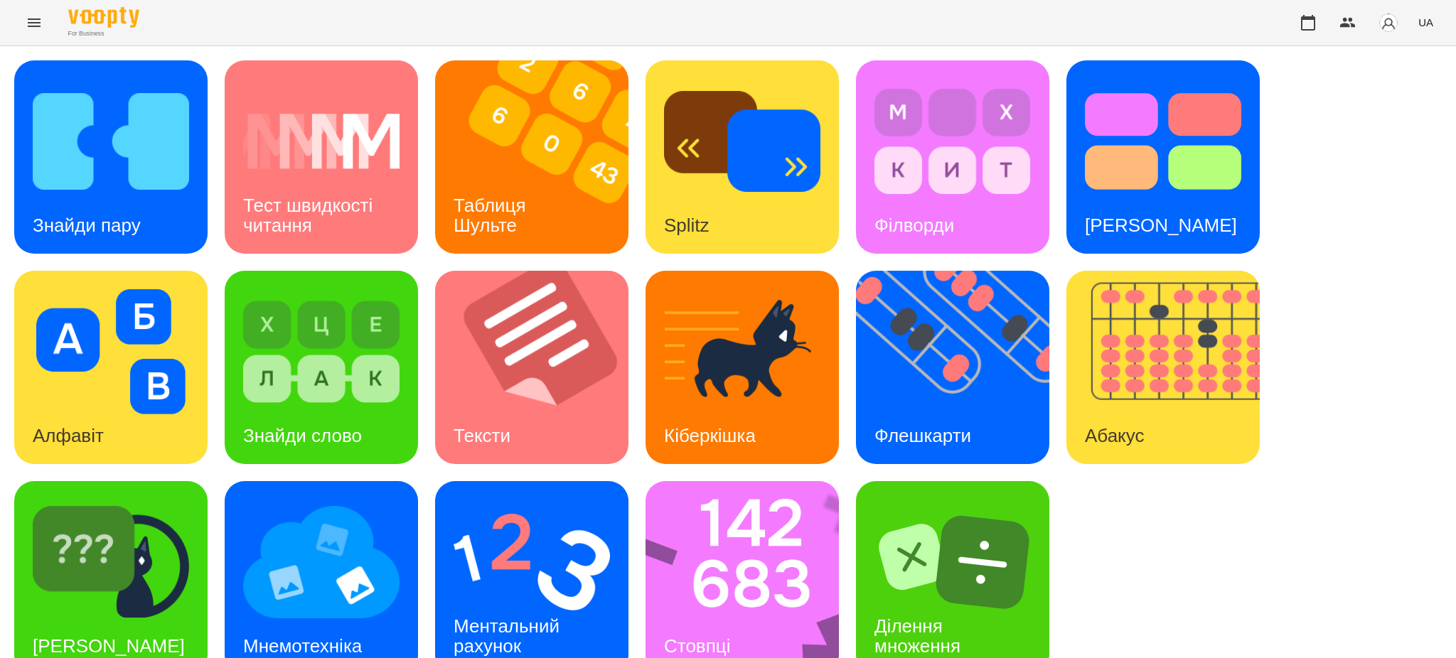
scroll to position [29, 0]
